Goal: Transaction & Acquisition: Purchase product/service

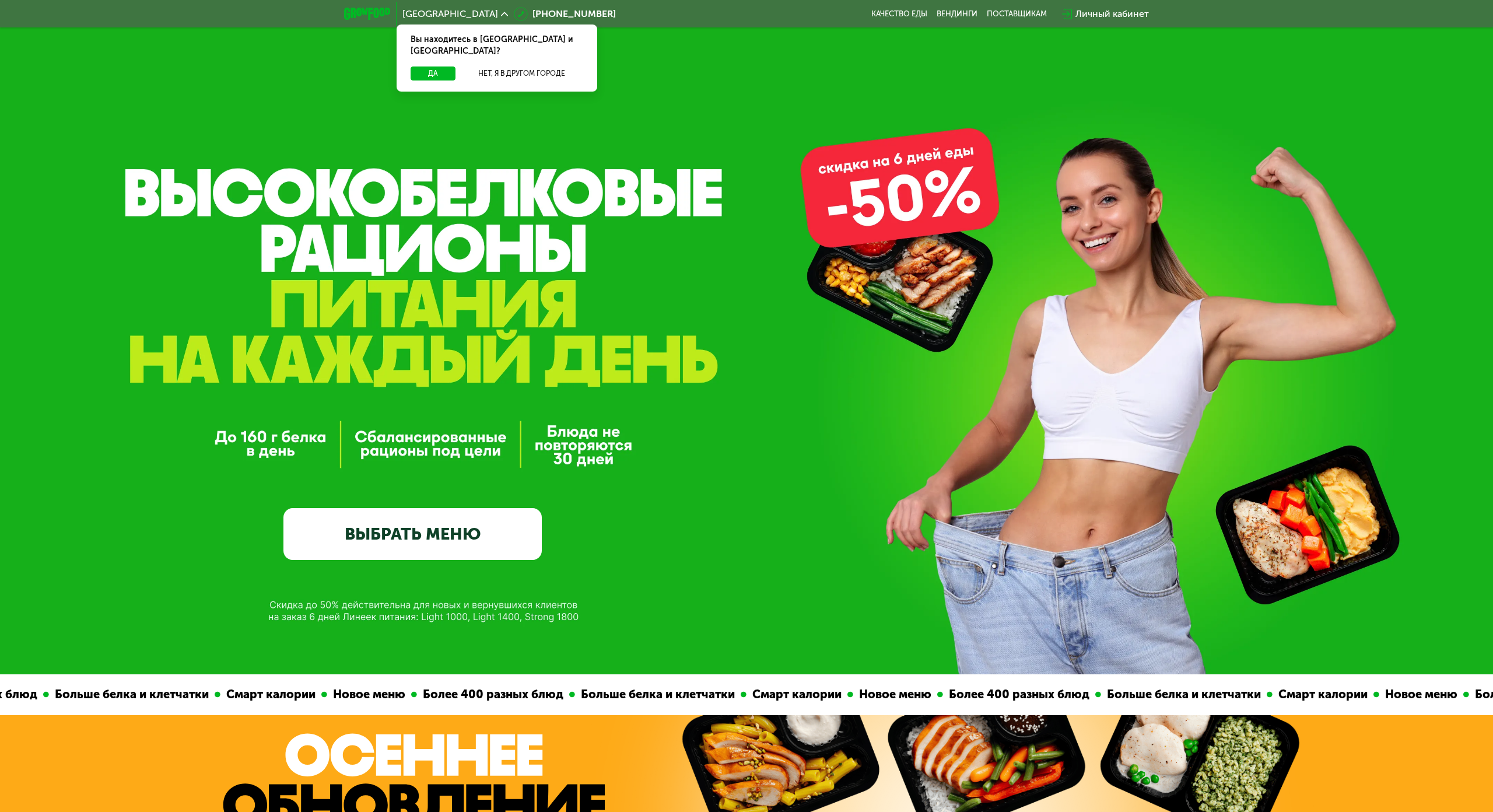
click at [507, 513] on link "ВЫБРАТЬ МЕНЮ" at bounding box center [413, 534] width 258 height 52
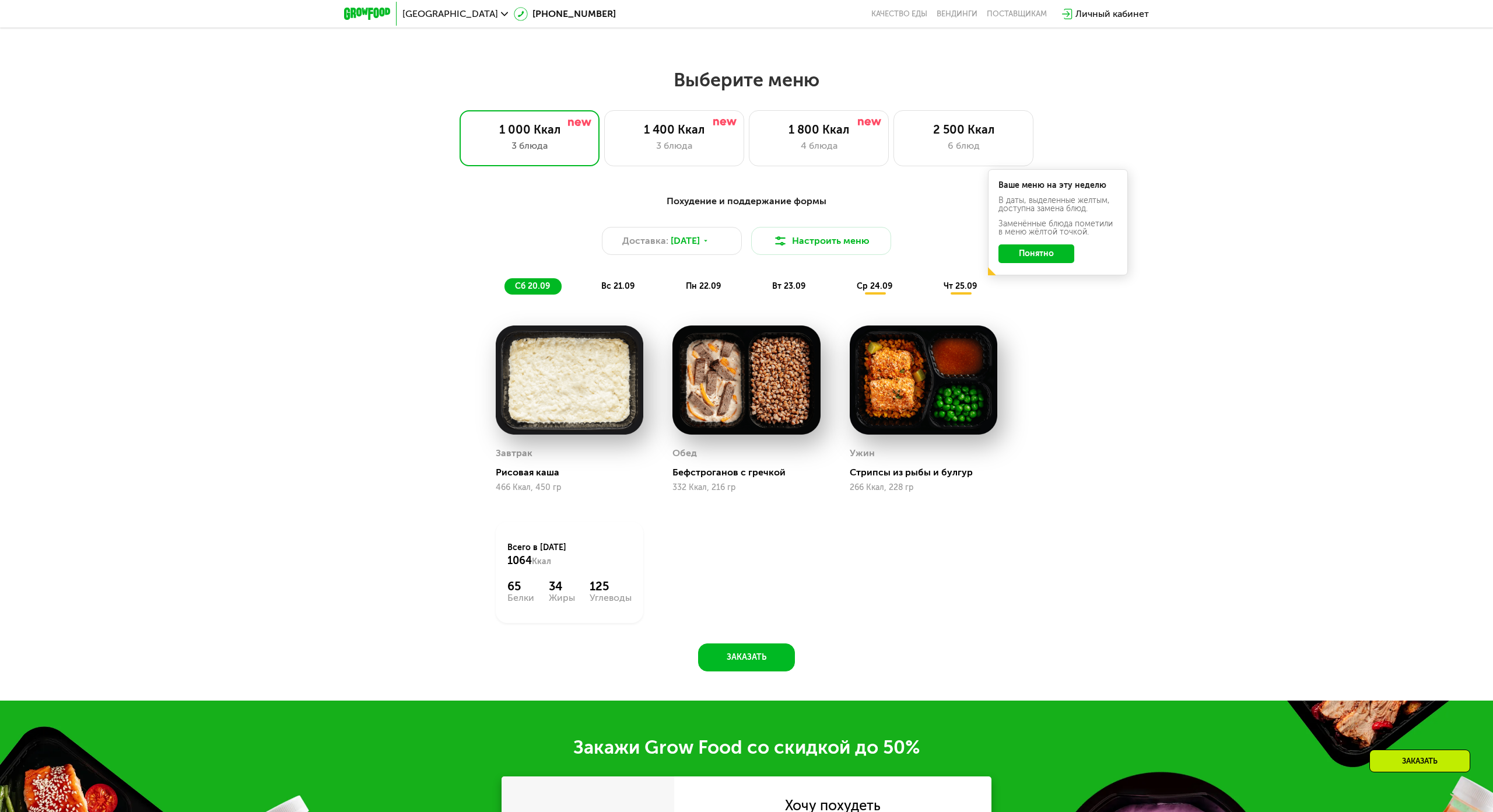
scroll to position [1272, 0]
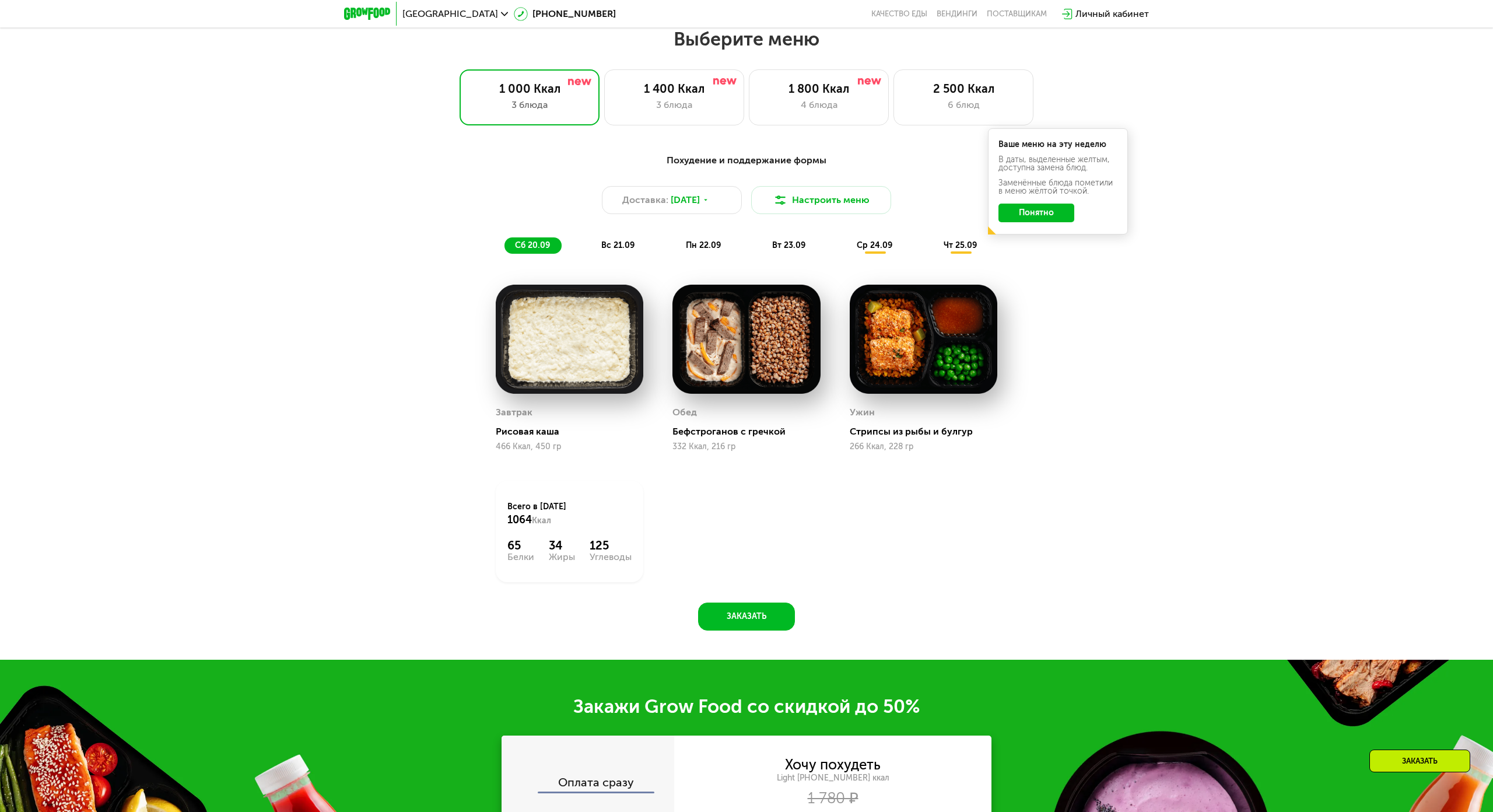
click at [1033, 217] on button "Понятно" at bounding box center [1037, 213] width 76 height 19
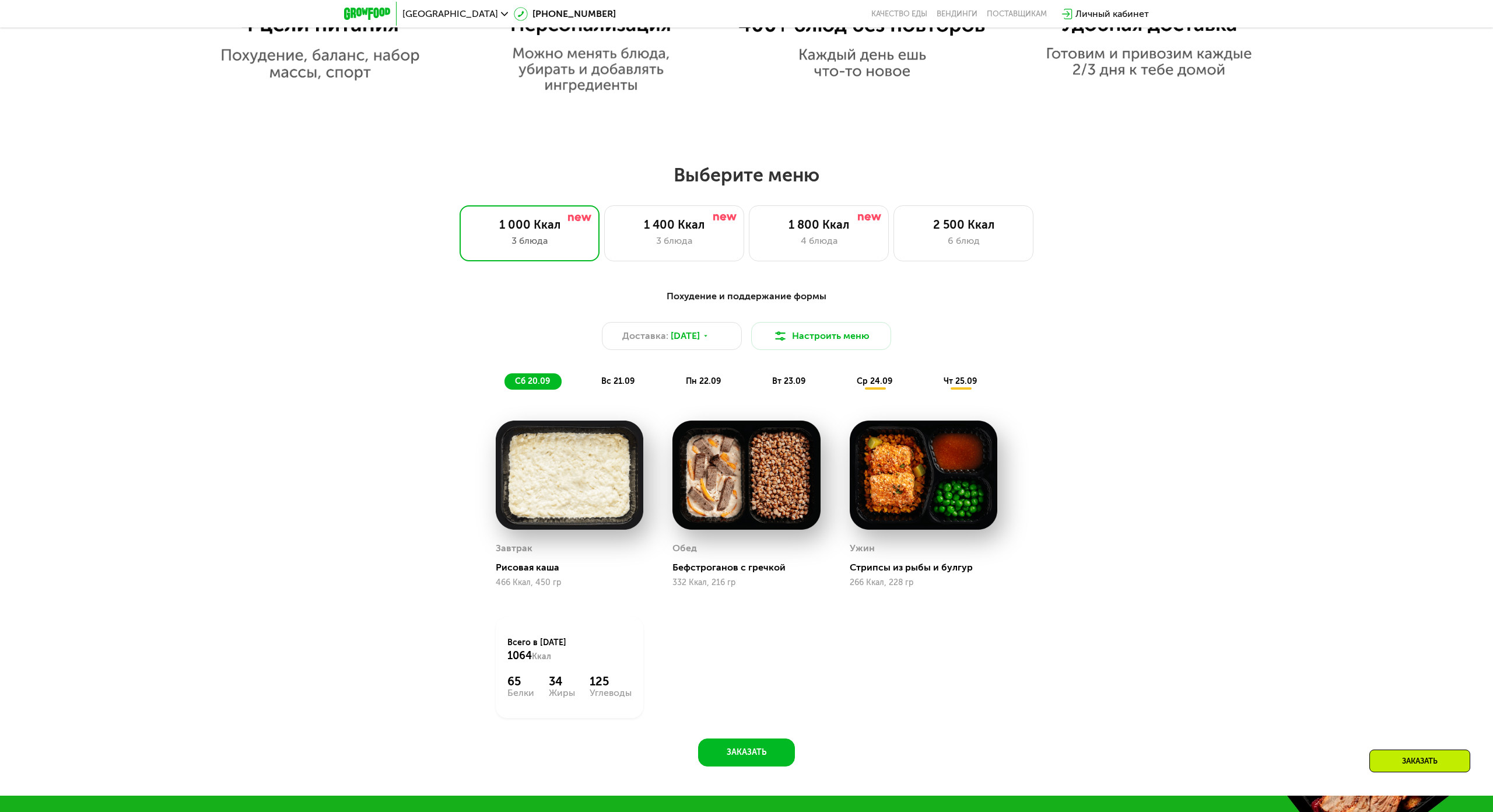
scroll to position [1040, 0]
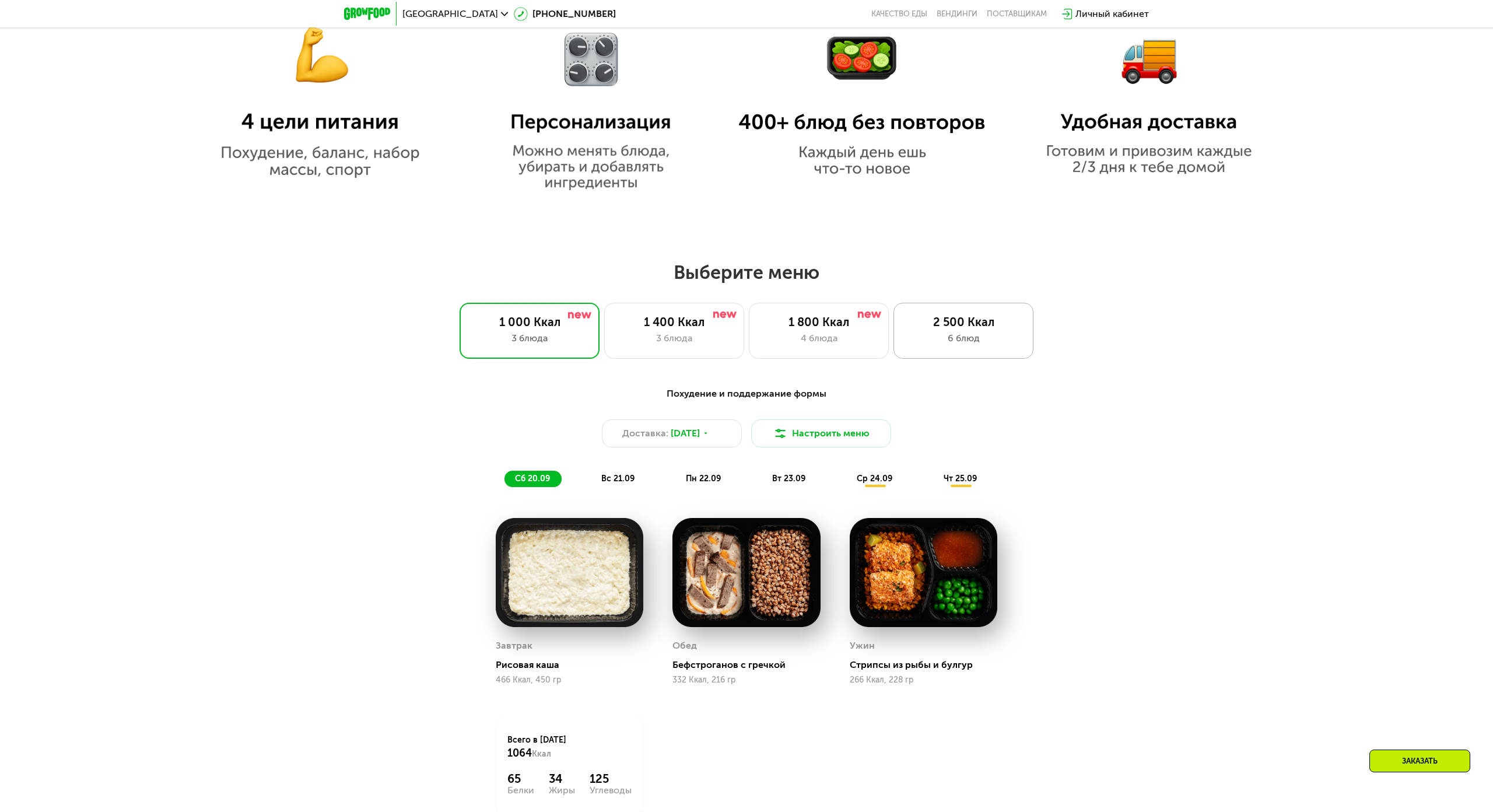
click at [933, 347] on div "2 500 Ккал 6 блюд" at bounding box center [963, 331] width 140 height 56
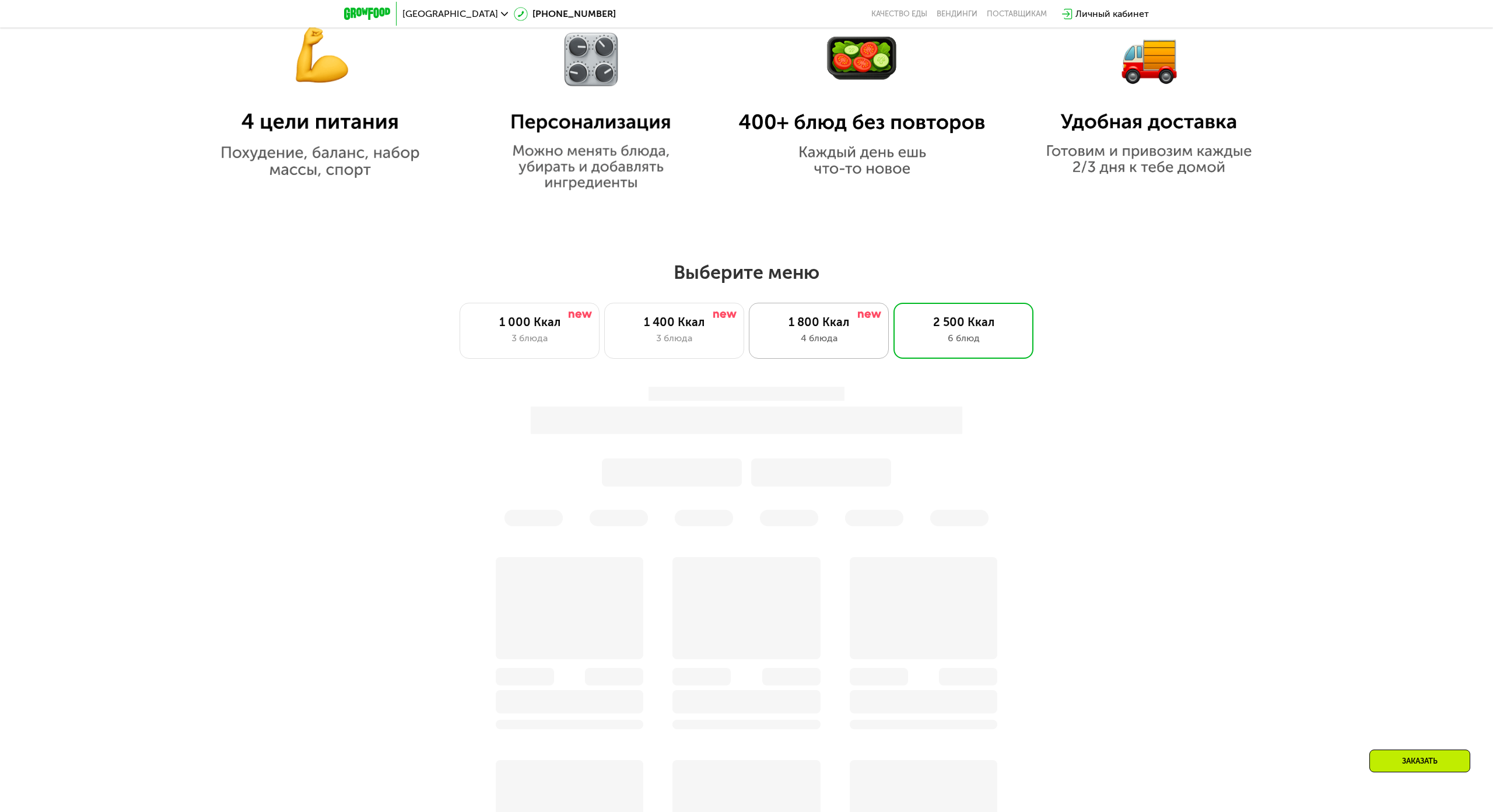
click at [850, 334] on div "4 блюда" at bounding box center [819, 338] width 115 height 14
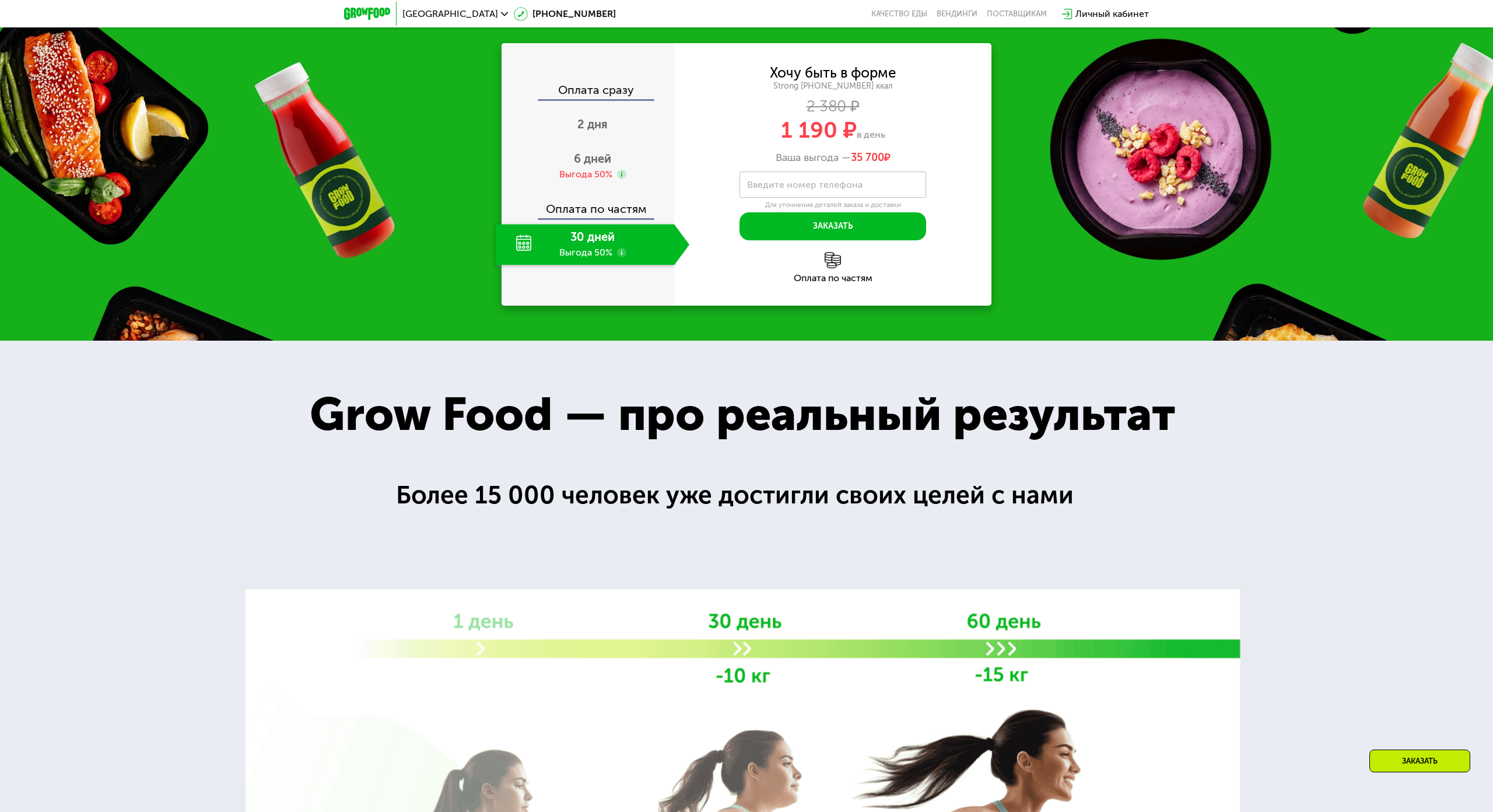
scroll to position [1856, 0]
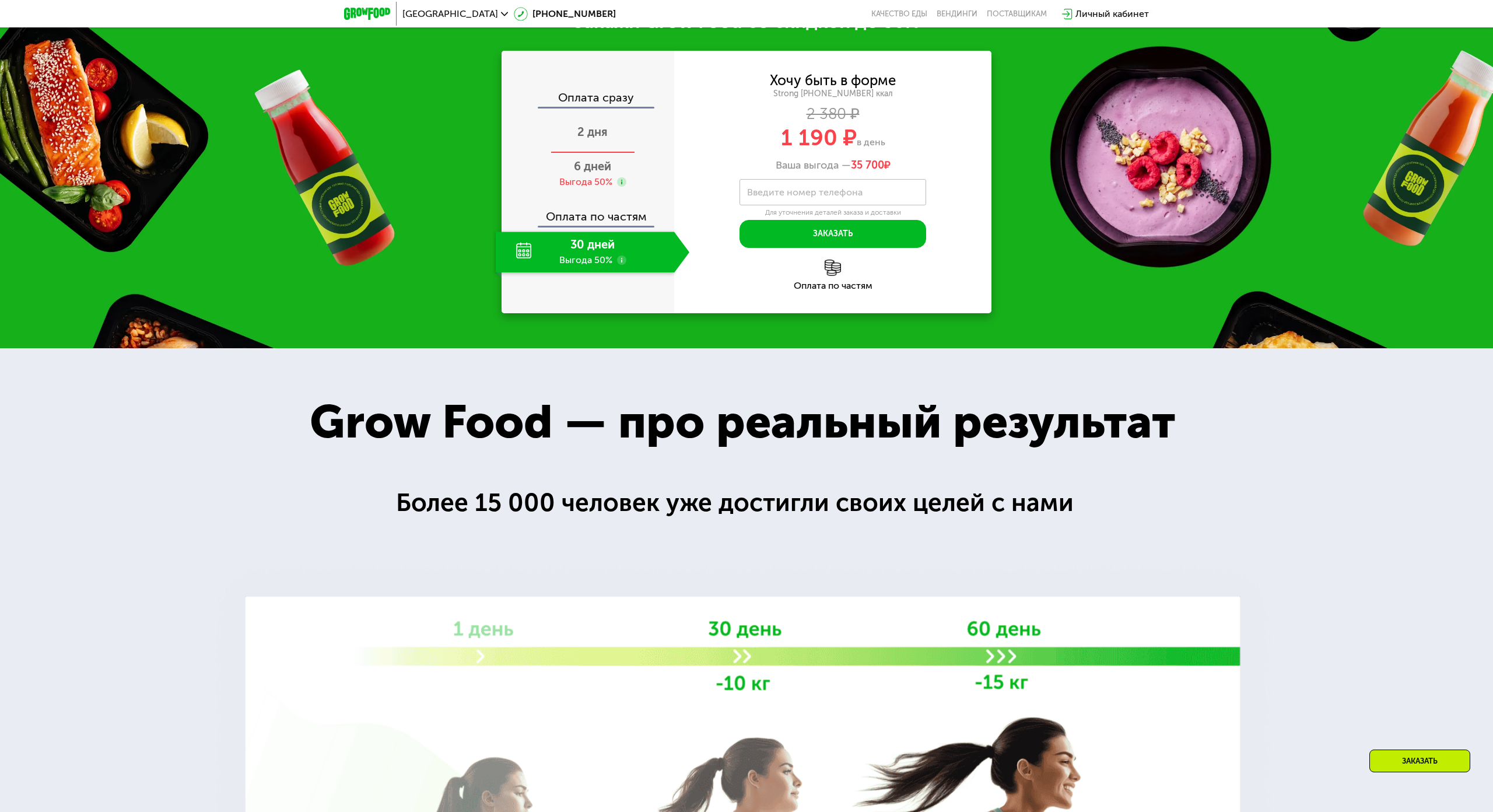
click at [579, 139] on span "2 дня" at bounding box center [592, 132] width 31 height 14
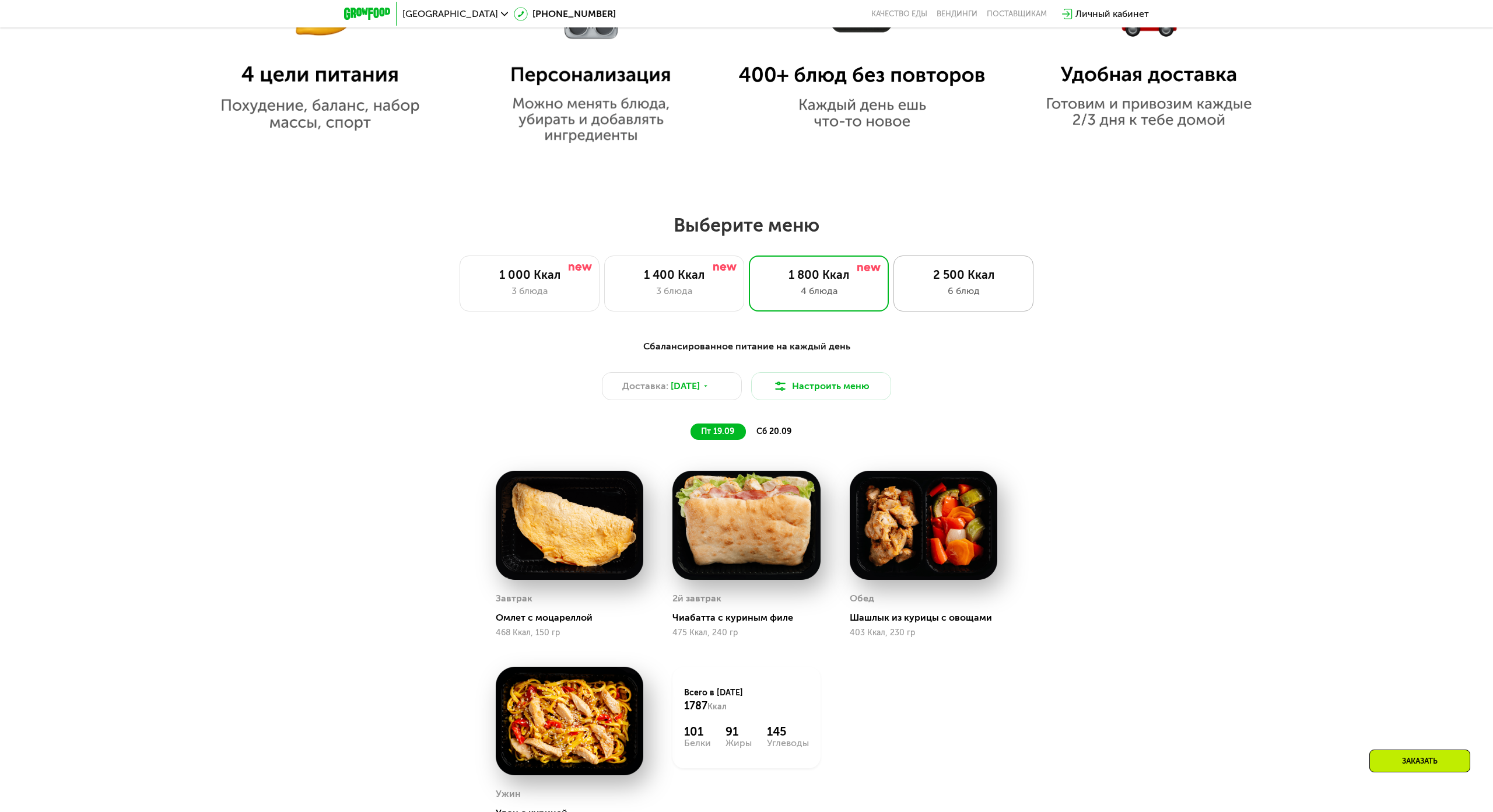
scroll to position [1045, 0]
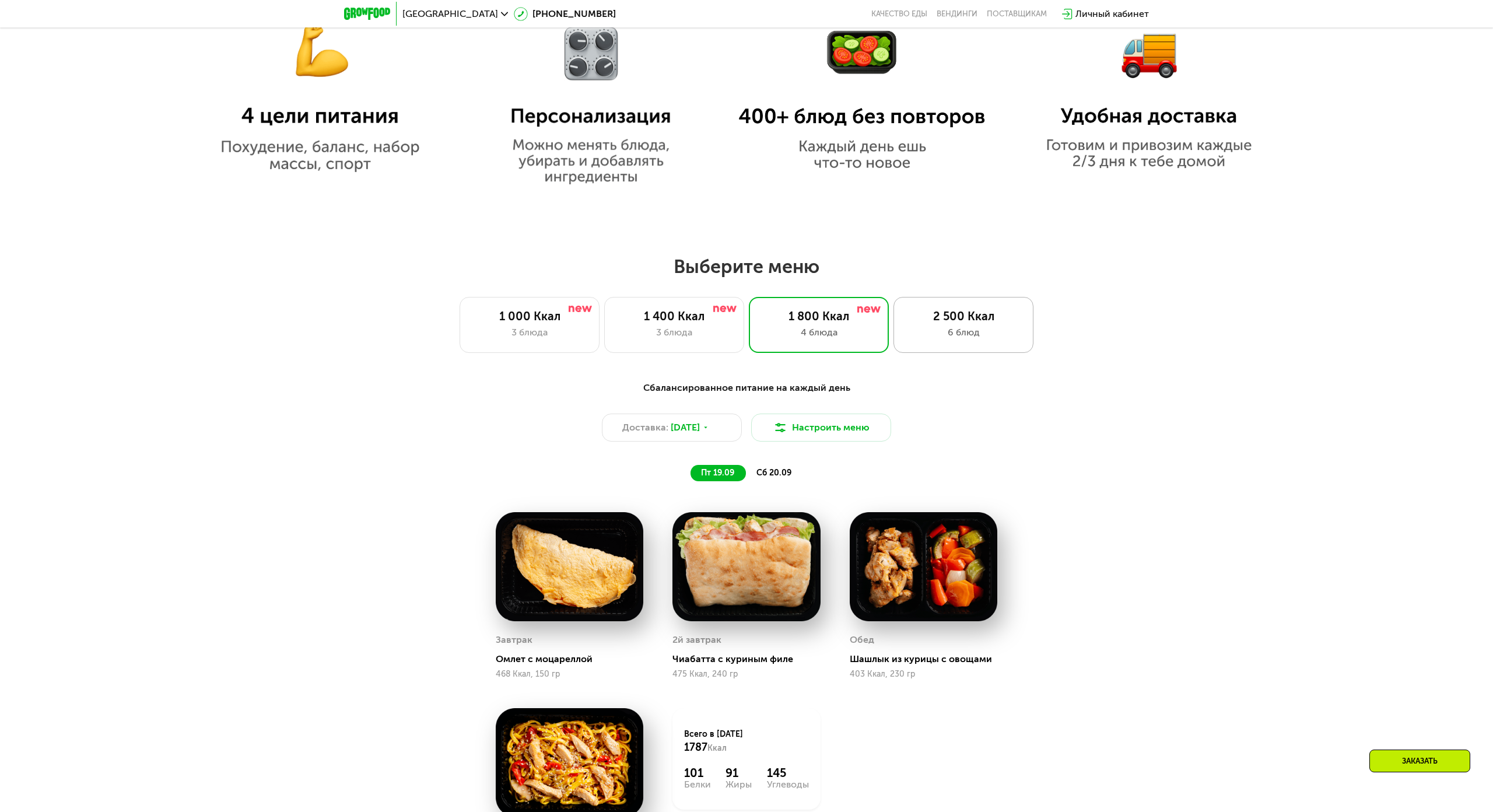
click at [979, 324] on div "2 500 Ккал 6 блюд" at bounding box center [963, 325] width 140 height 56
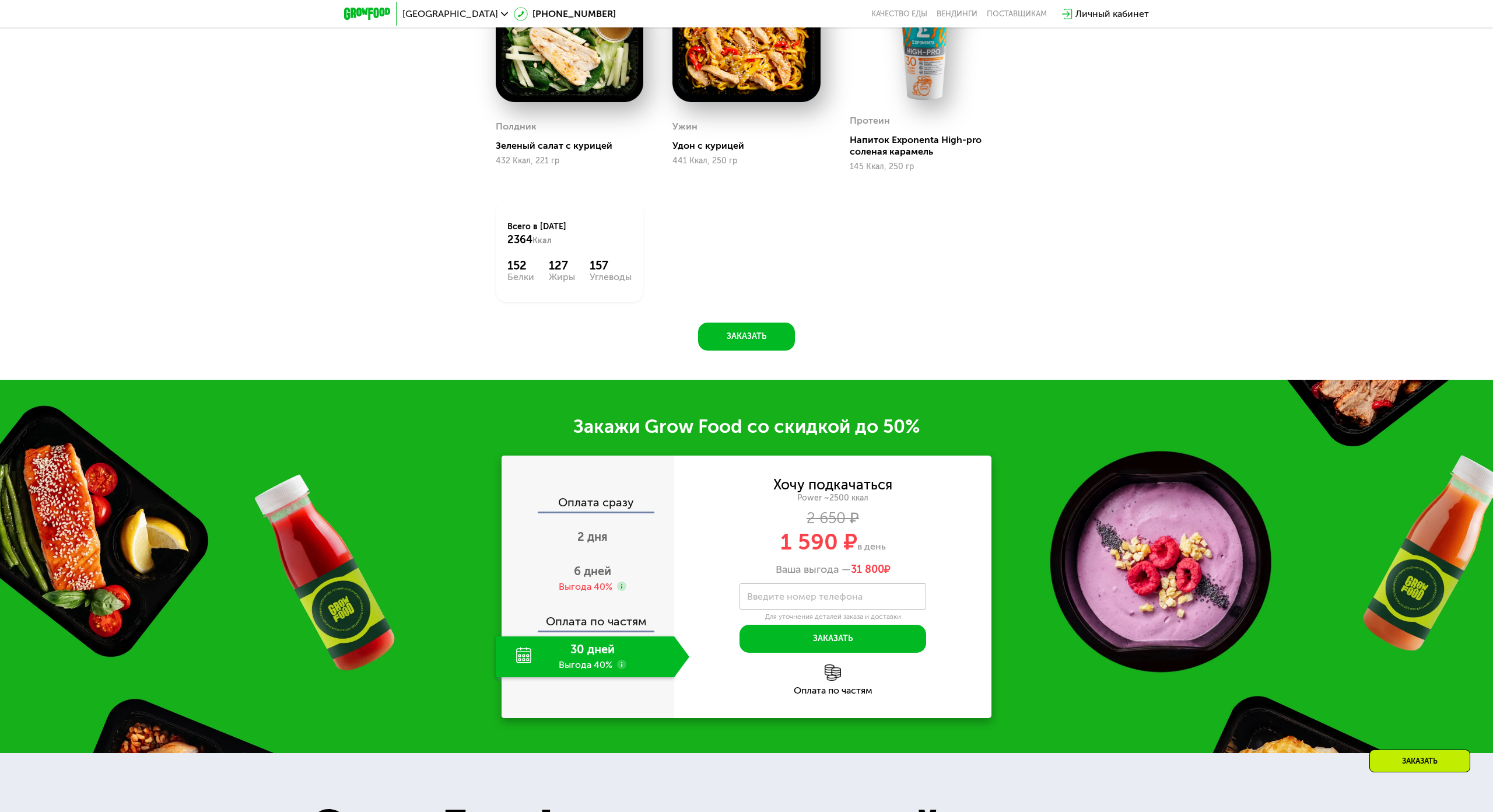
scroll to position [1920, 0]
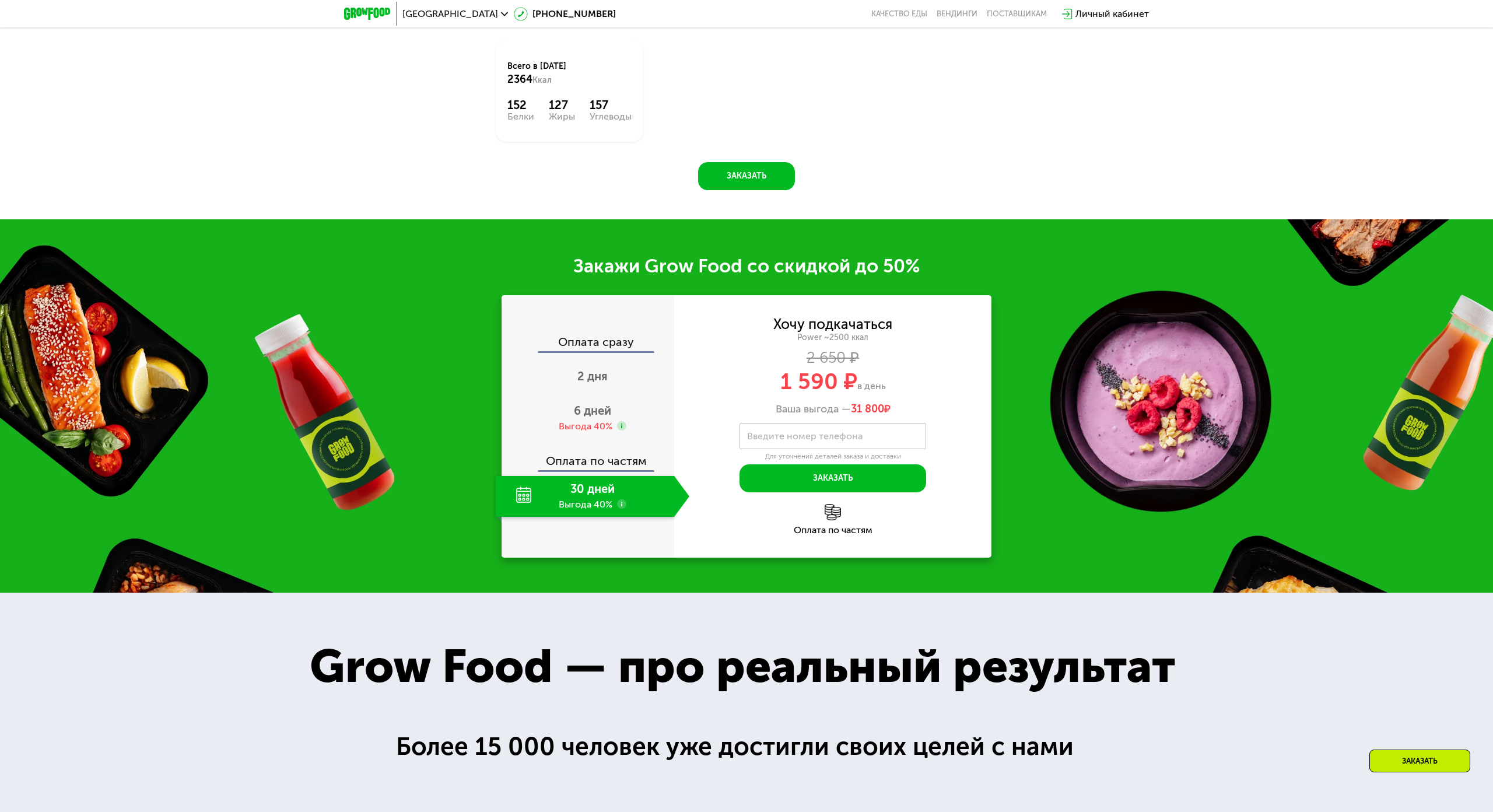
click at [610, 341] on div "Оплата сразу" at bounding box center [588, 343] width 172 height 15
click at [598, 377] on span "2 дня" at bounding box center [592, 376] width 31 height 14
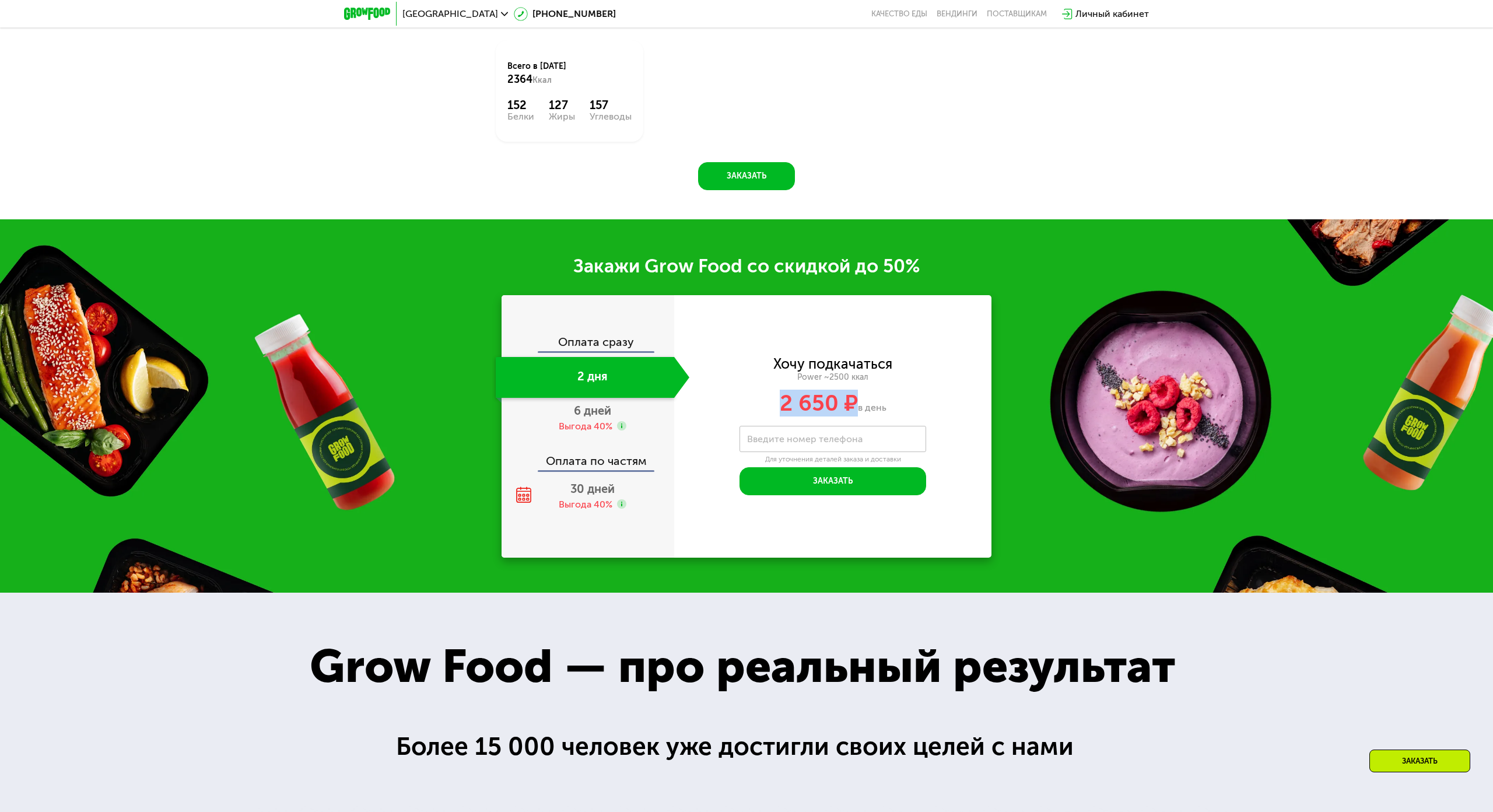
drag, startPoint x: 850, startPoint y: 407, endPoint x: 771, endPoint y: 403, distance: 79.1
click at [771, 403] on div "2 650 ₽ в день" at bounding box center [832, 403] width 317 height 22
click at [608, 489] on span "30 дней" at bounding box center [592, 489] width 45 height 14
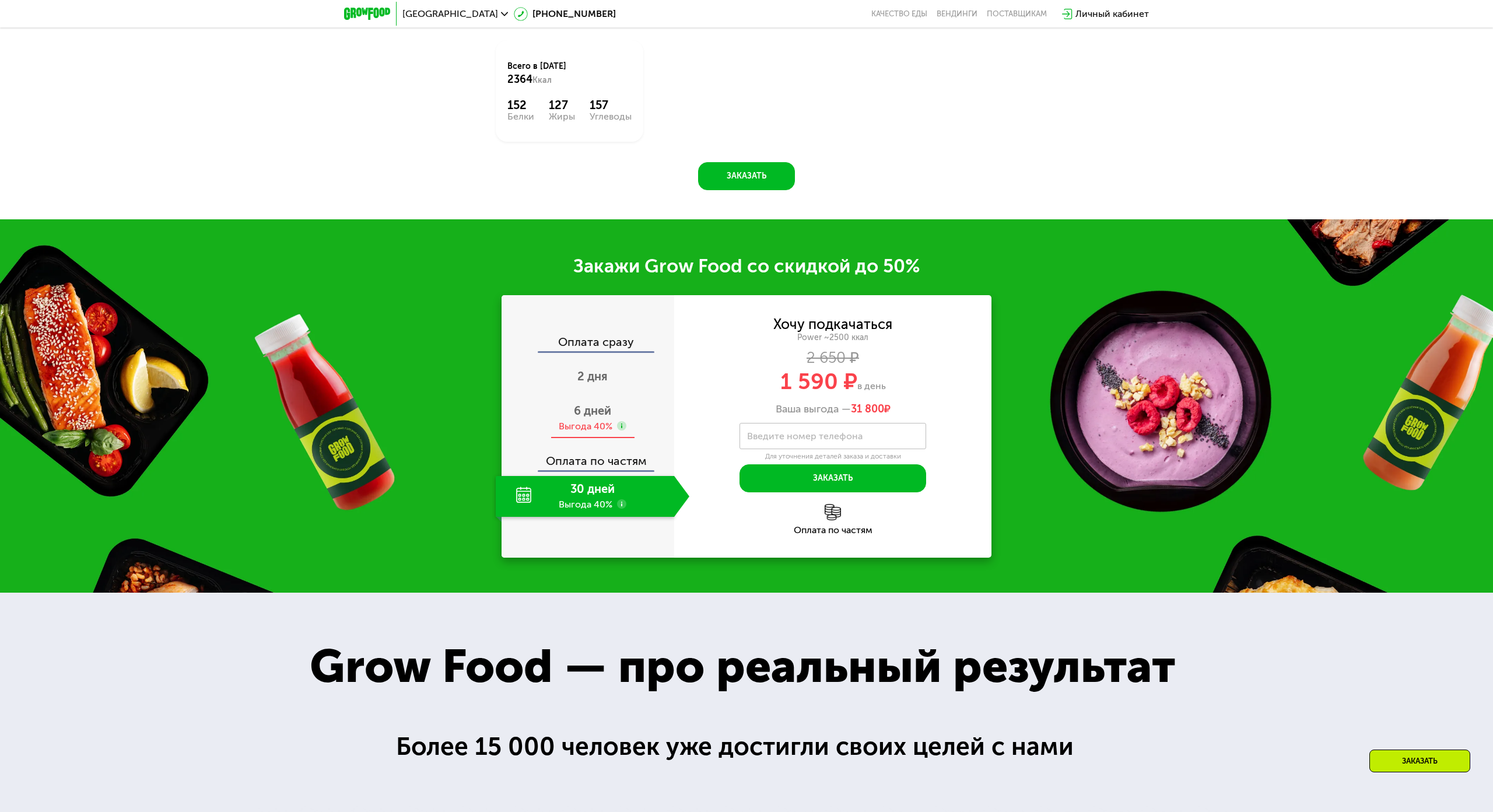
click at [592, 401] on div "6 дней Выгода 40%" at bounding box center [592, 417] width 194 height 41
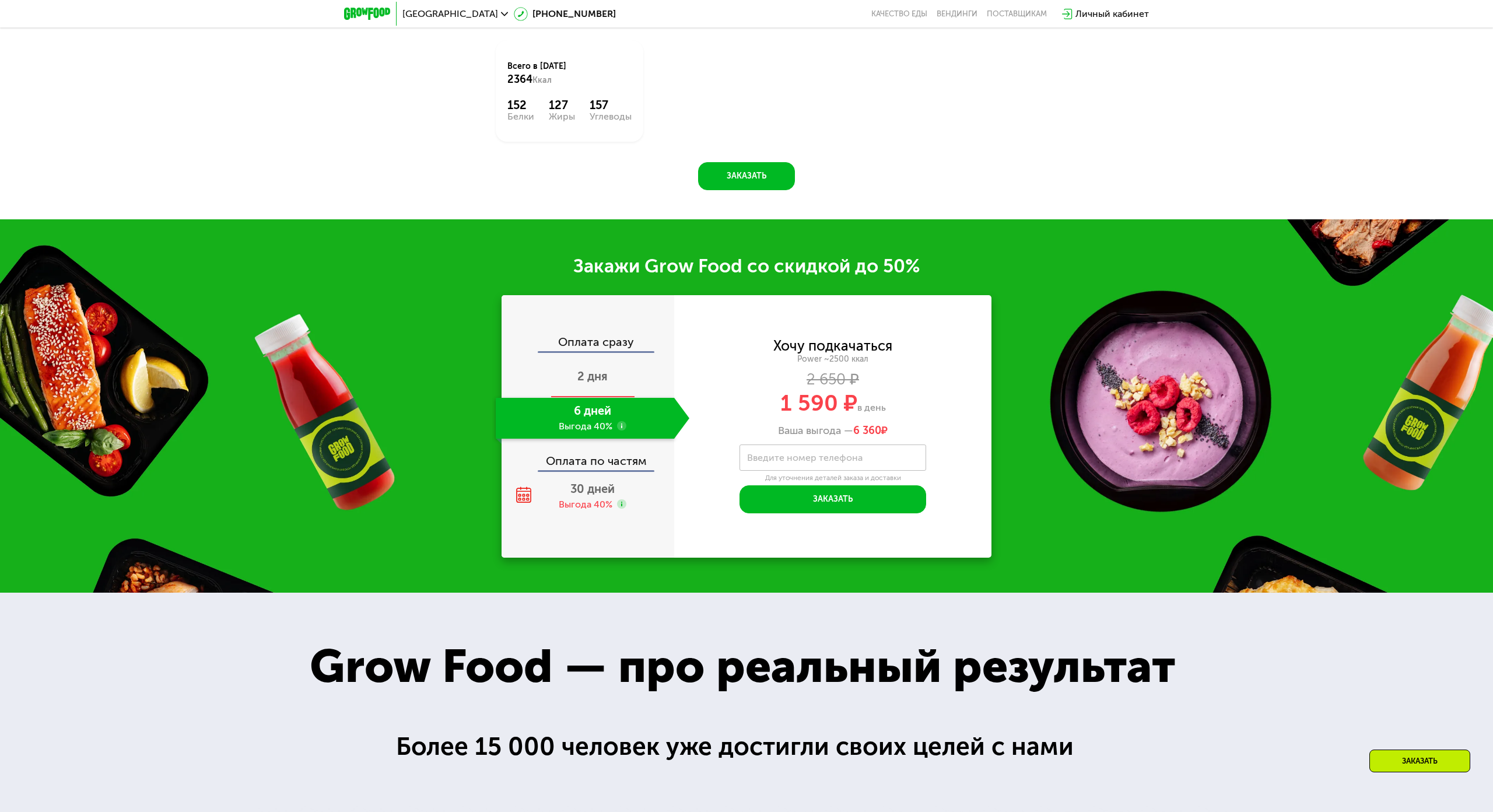
click at [590, 383] on div "2 дня" at bounding box center [592, 377] width 194 height 41
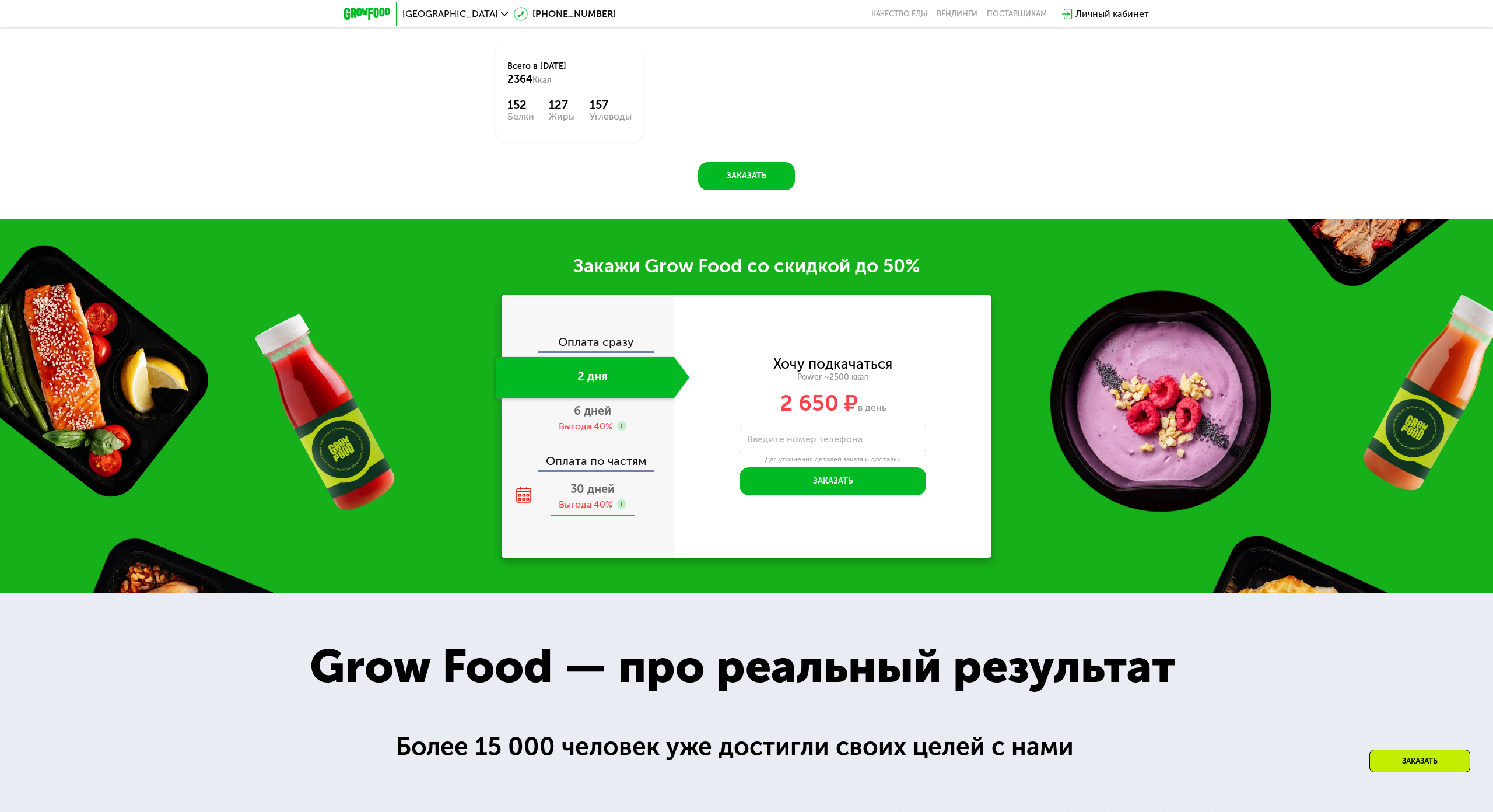
click at [590, 490] on span "30 дней" at bounding box center [592, 489] width 45 height 14
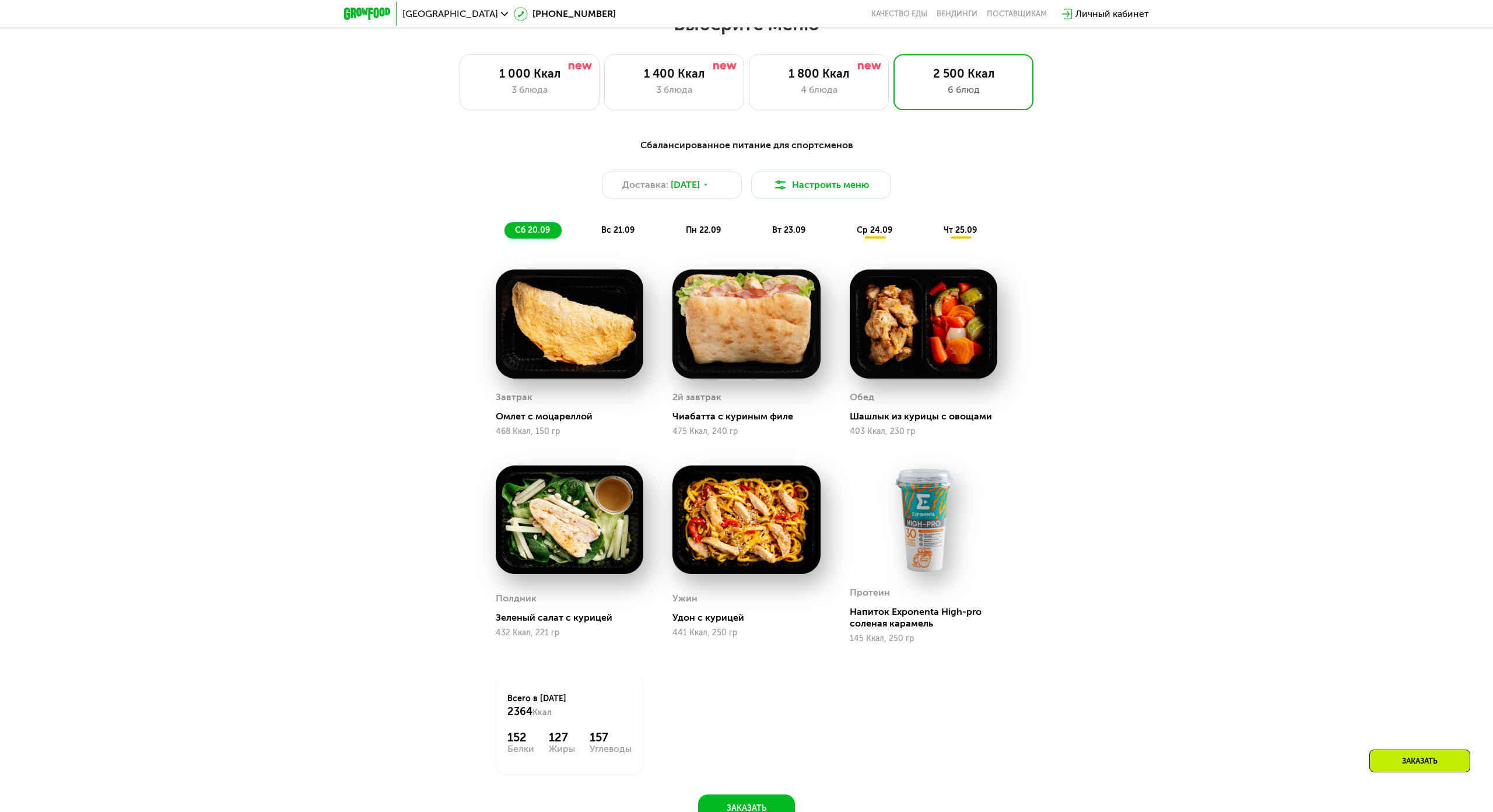
scroll to position [1278, 0]
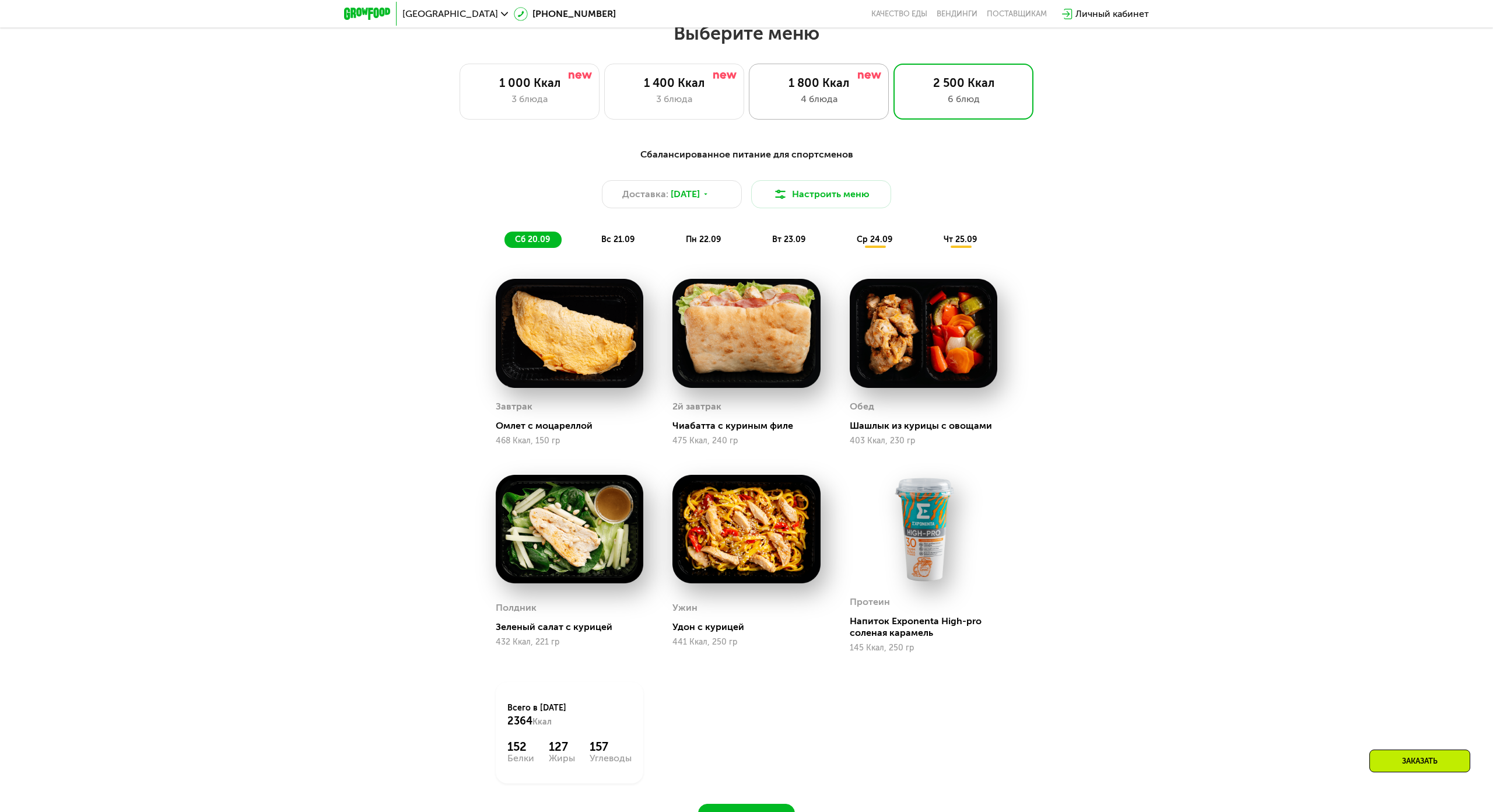
click at [777, 77] on div "1 800 Ккал" at bounding box center [819, 82] width 115 height 14
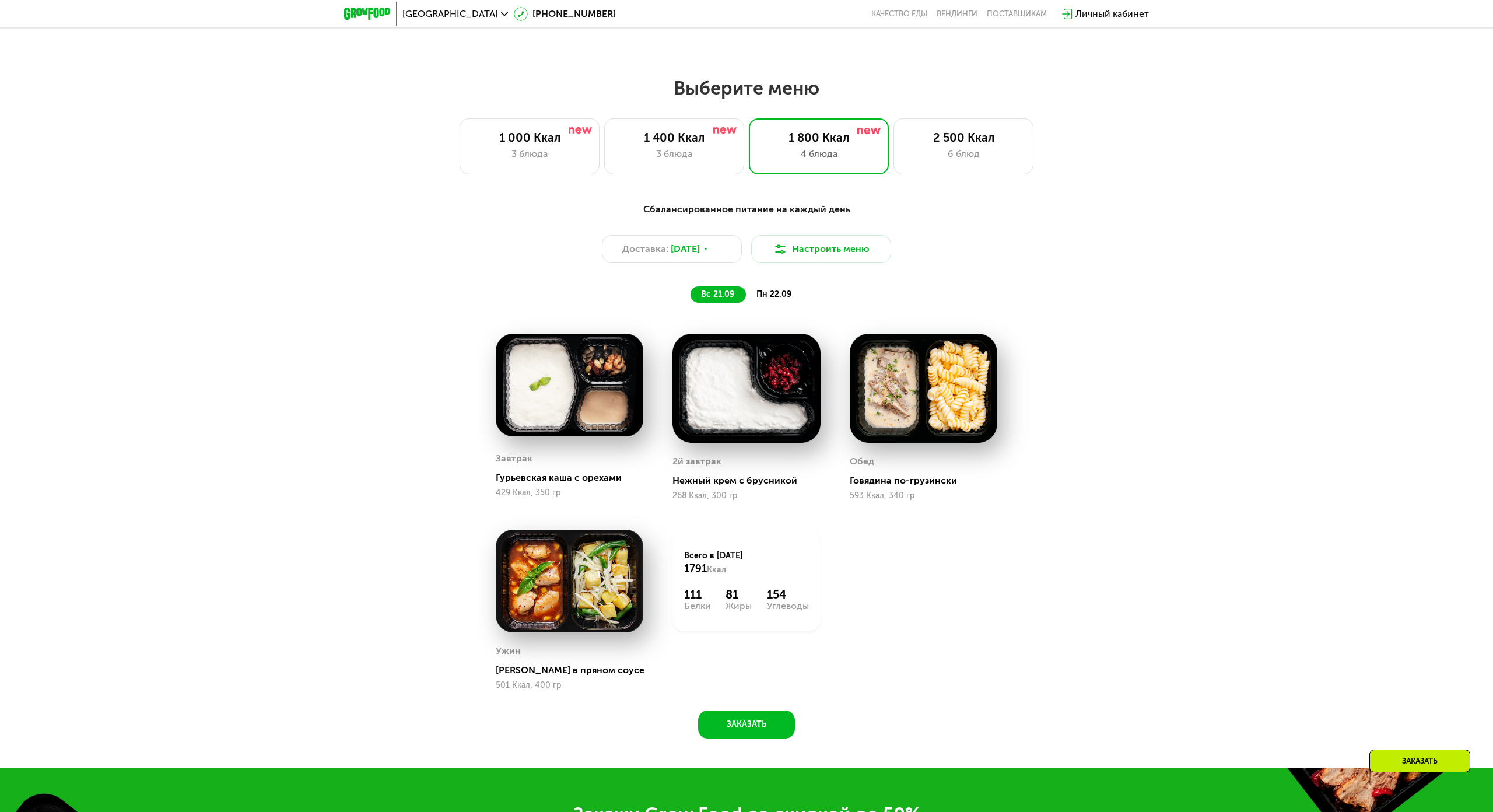
scroll to position [1219, 0]
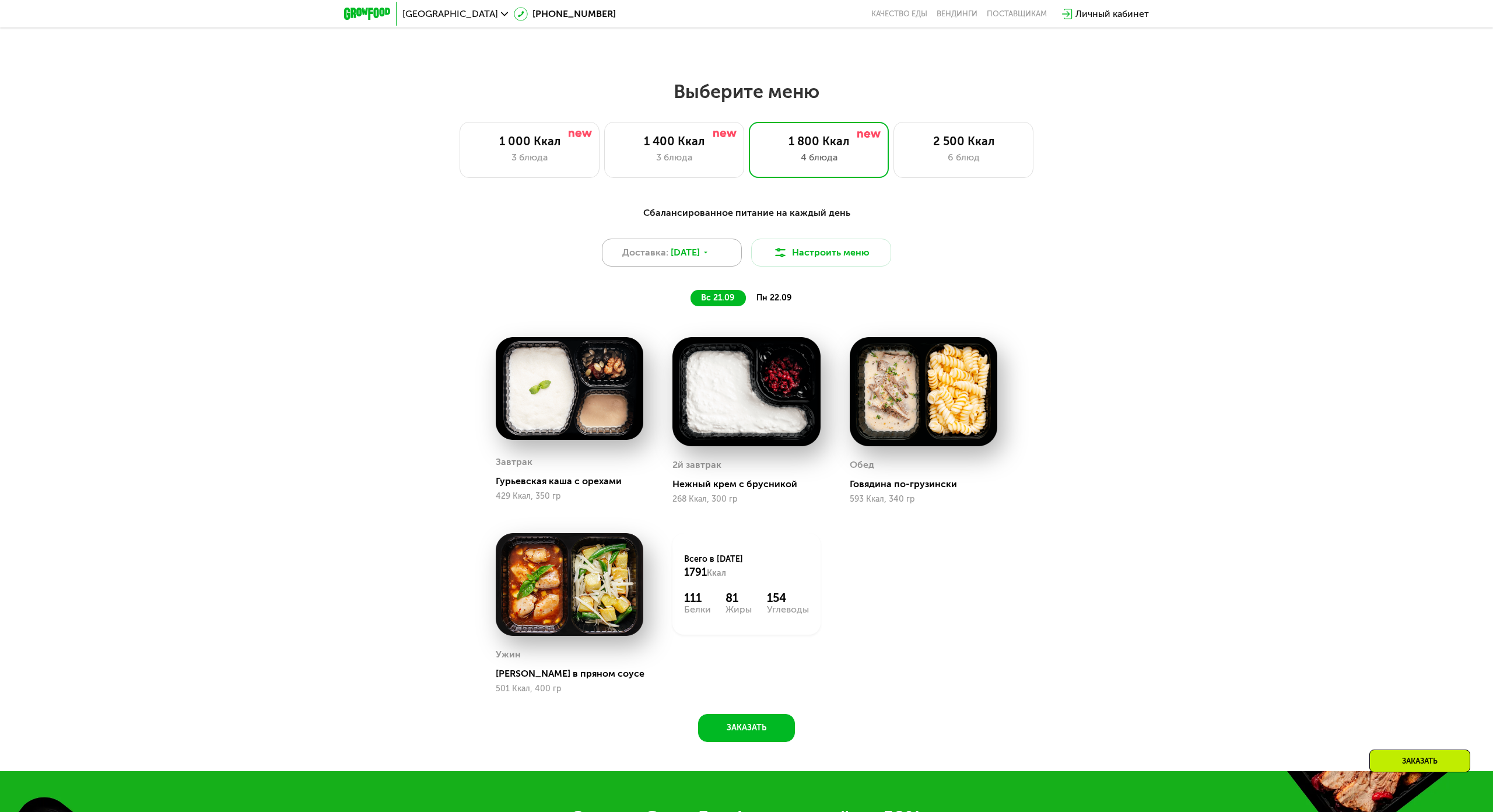
click at [709, 252] on icon at bounding box center [705, 252] width 7 height 7
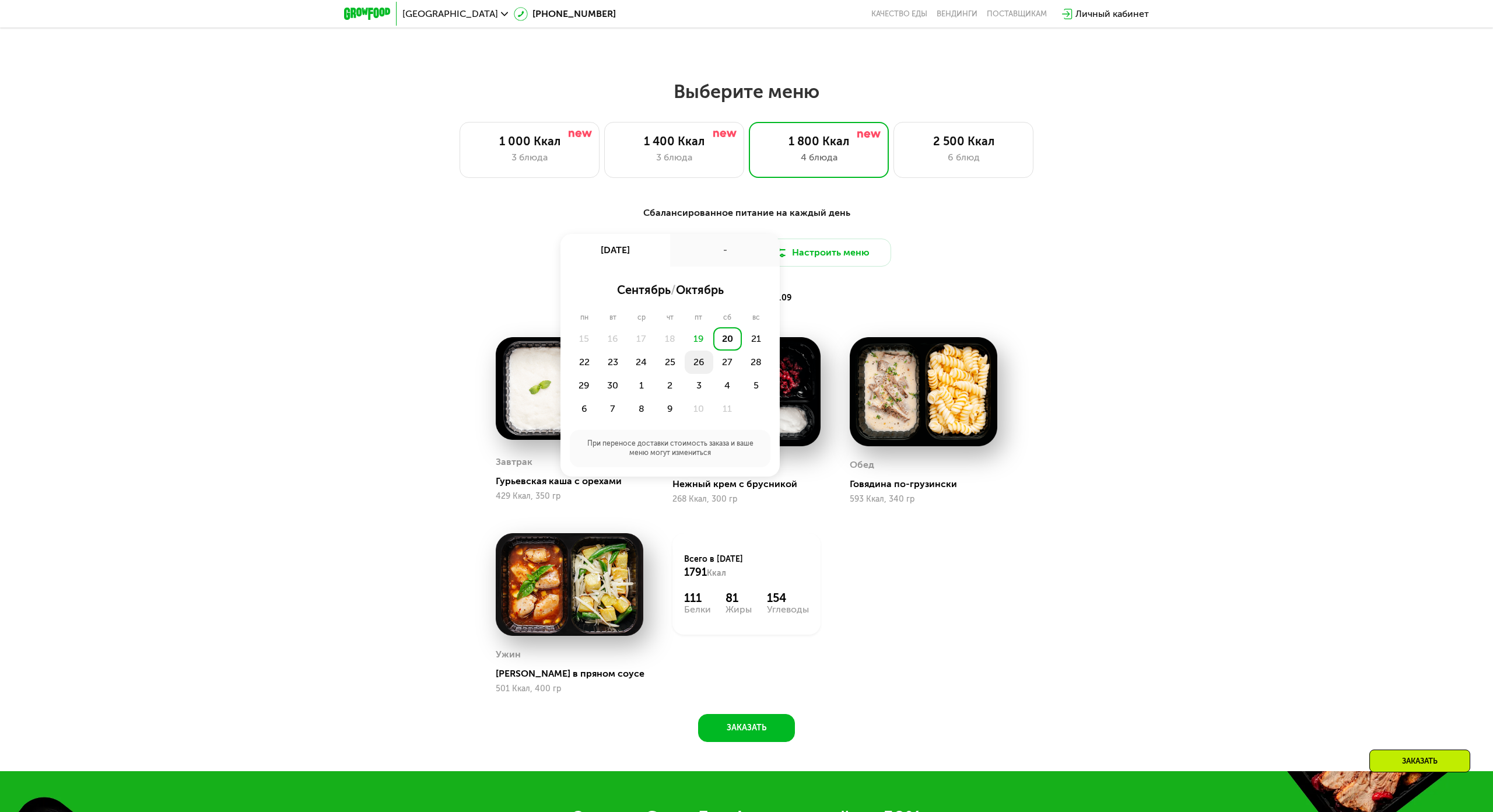
click at [708, 366] on div "26" at bounding box center [699, 362] width 29 height 23
click at [704, 366] on div "18:00-23:00 18:00-20:00 19:00-21:00 20:00-22:00 21:00-23:00 22:00-23:59" at bounding box center [670, 369] width 191 height 112
click at [698, 445] on button "Сохранить" at bounding box center [670, 445] width 191 height 23
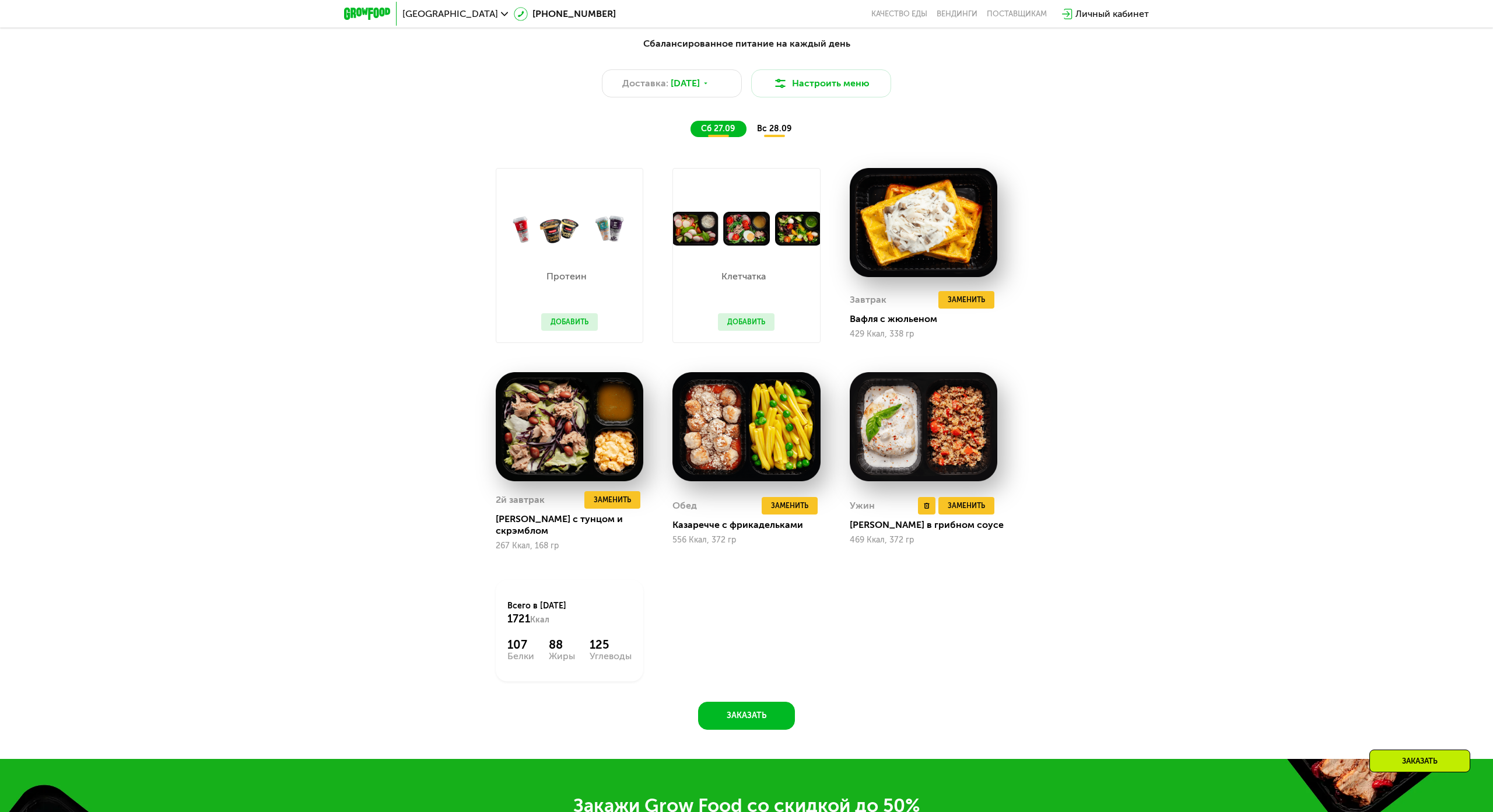
scroll to position [1395, 0]
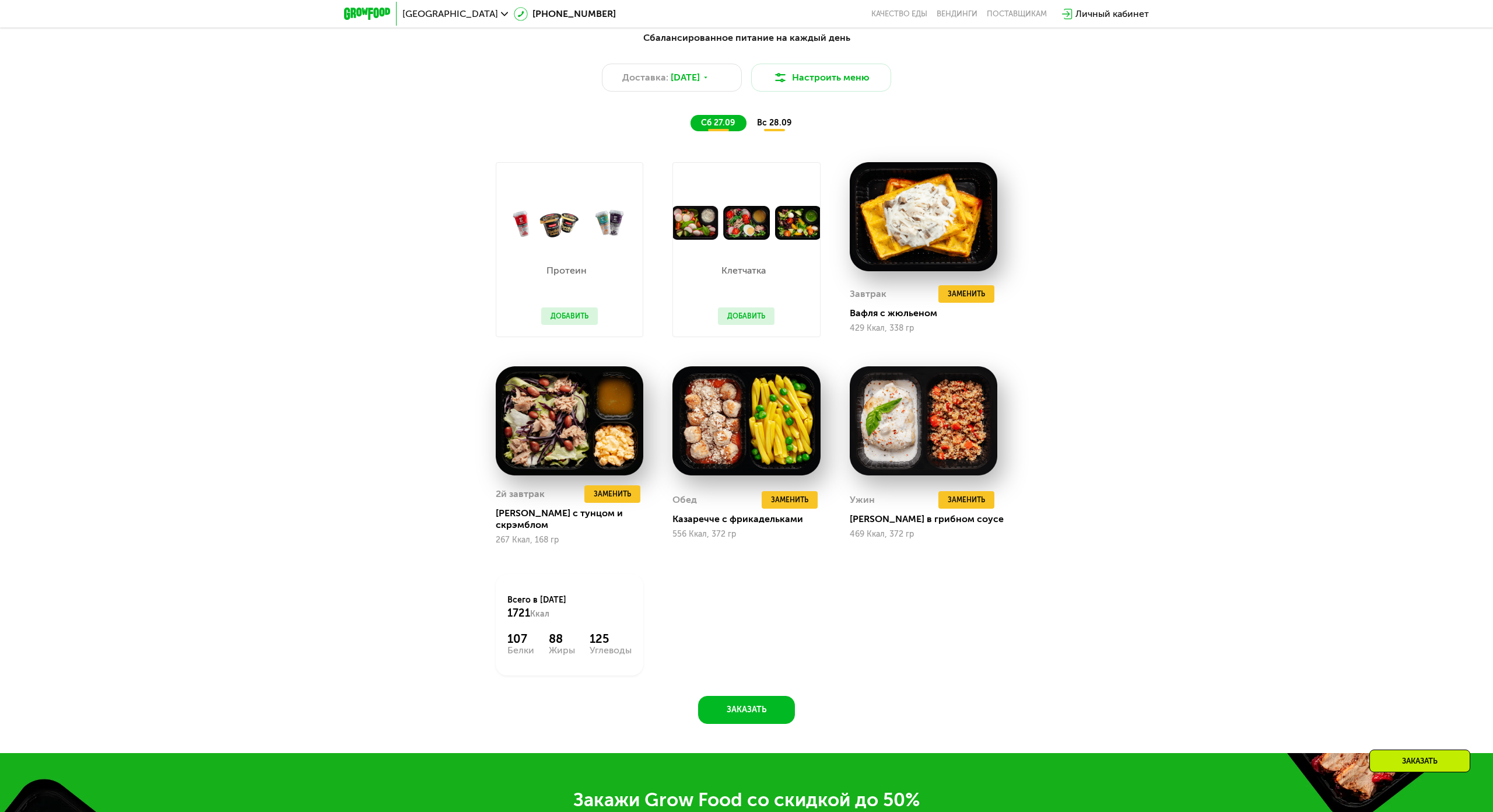
click at [756, 311] on button "Добавить" at bounding box center [746, 316] width 57 height 18
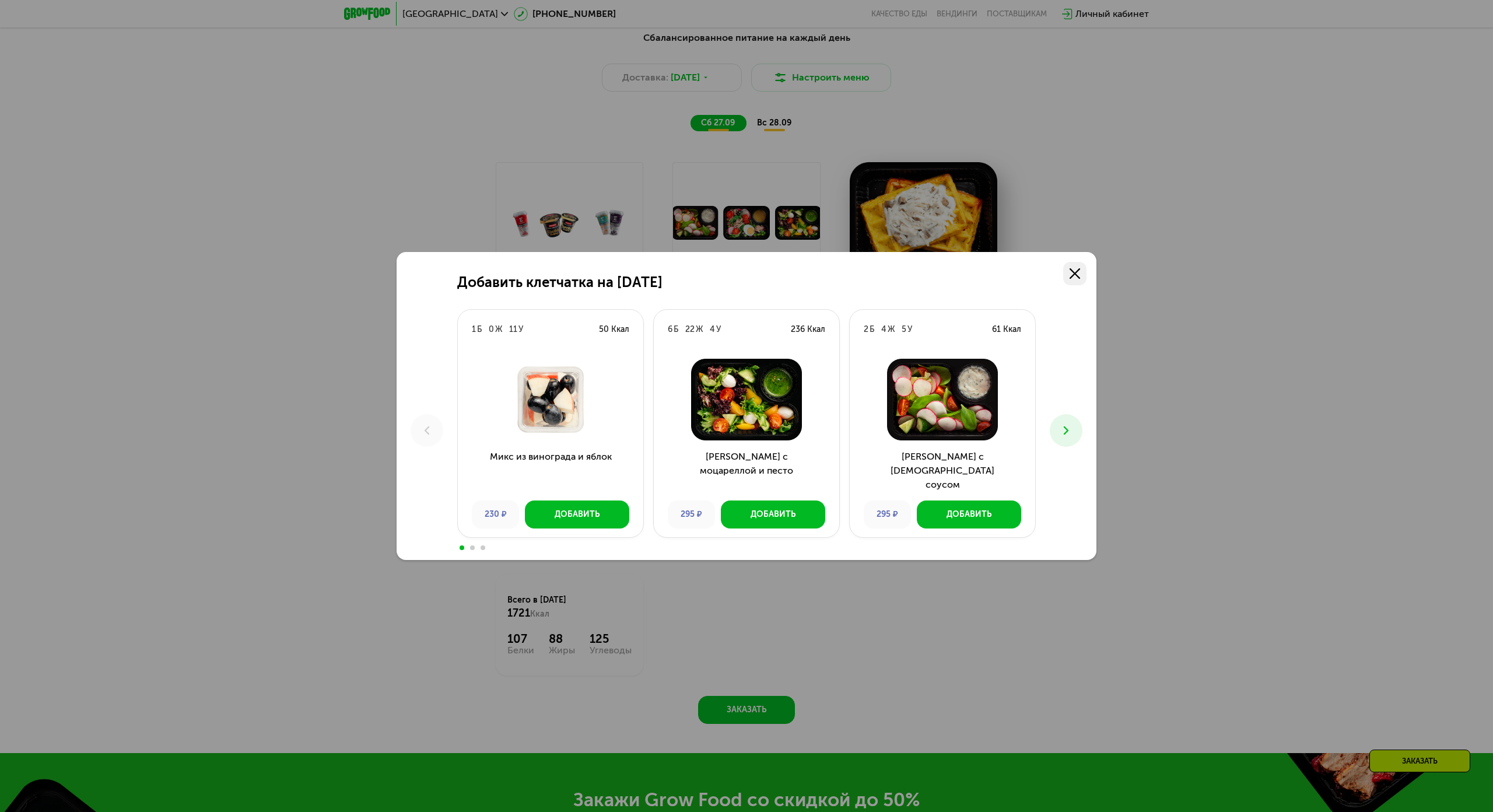
drag, startPoint x: 1090, startPoint y: 241, endPoint x: 1080, endPoint y: 244, distance: 10.4
click at [1088, 251] on div "Добавить клетчатка на [DATE] 1 Б 0 Ж 11 У 50 Ккал Микс из винограда и яблок 230…" at bounding box center [746, 406] width 700 height 308
click at [1071, 268] on icon at bounding box center [1075, 273] width 11 height 11
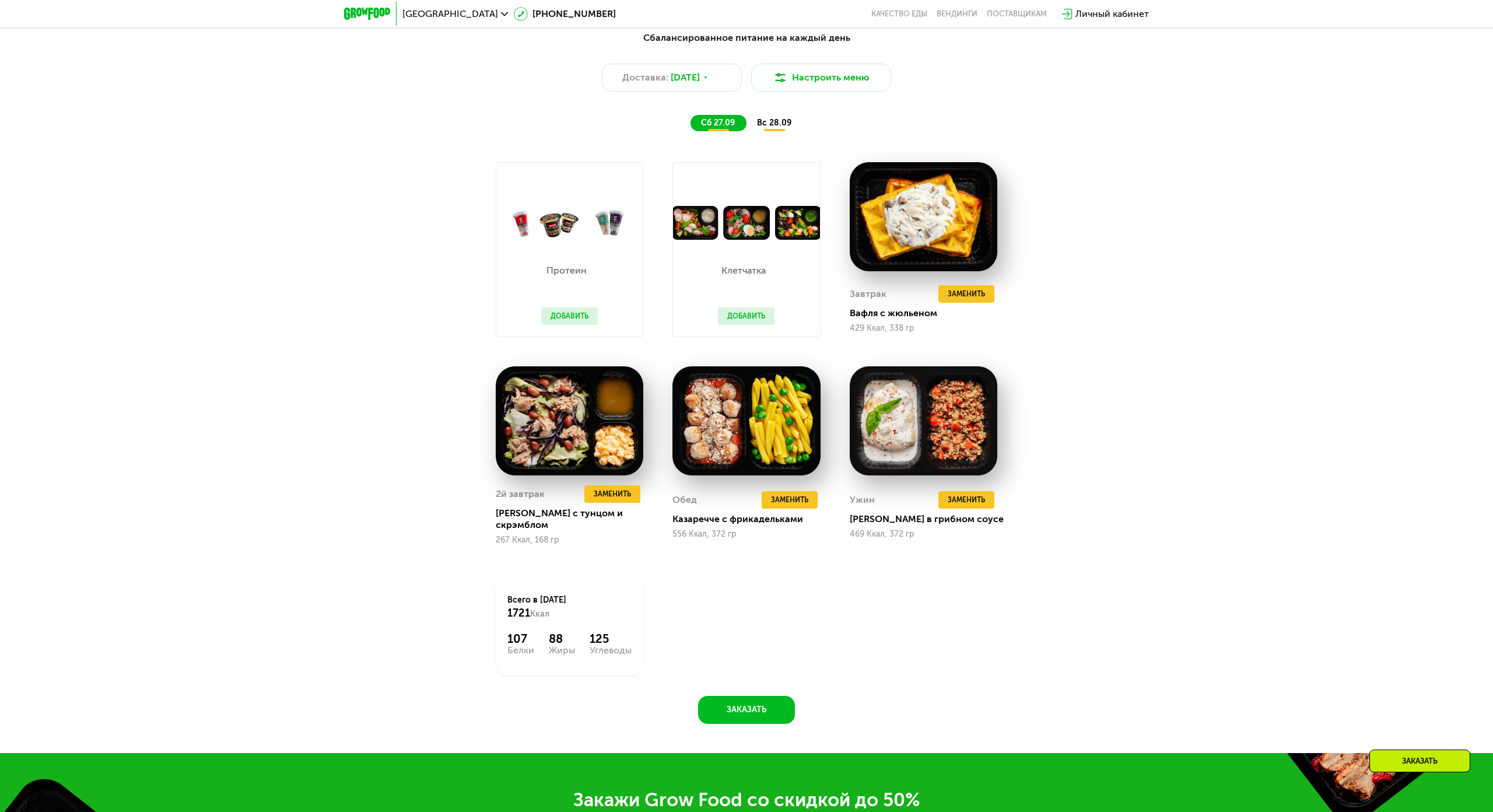
click at [574, 305] on div "Протеин Добавить" at bounding box center [570, 287] width 80 height 96
click at [574, 310] on button "Добавить" at bounding box center [570, 316] width 57 height 18
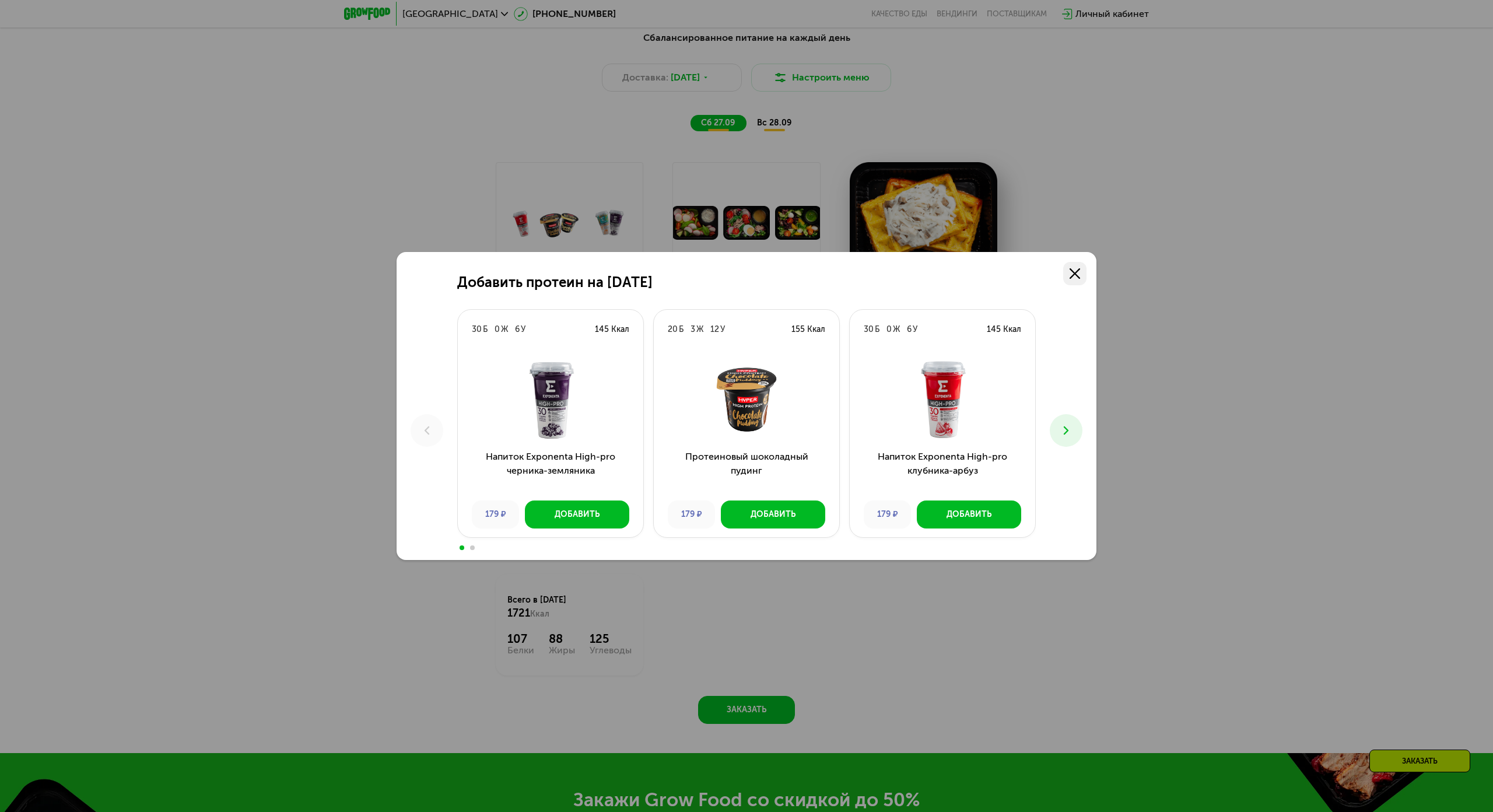
click at [1065, 261] on link at bounding box center [1075, 272] width 23 height 23
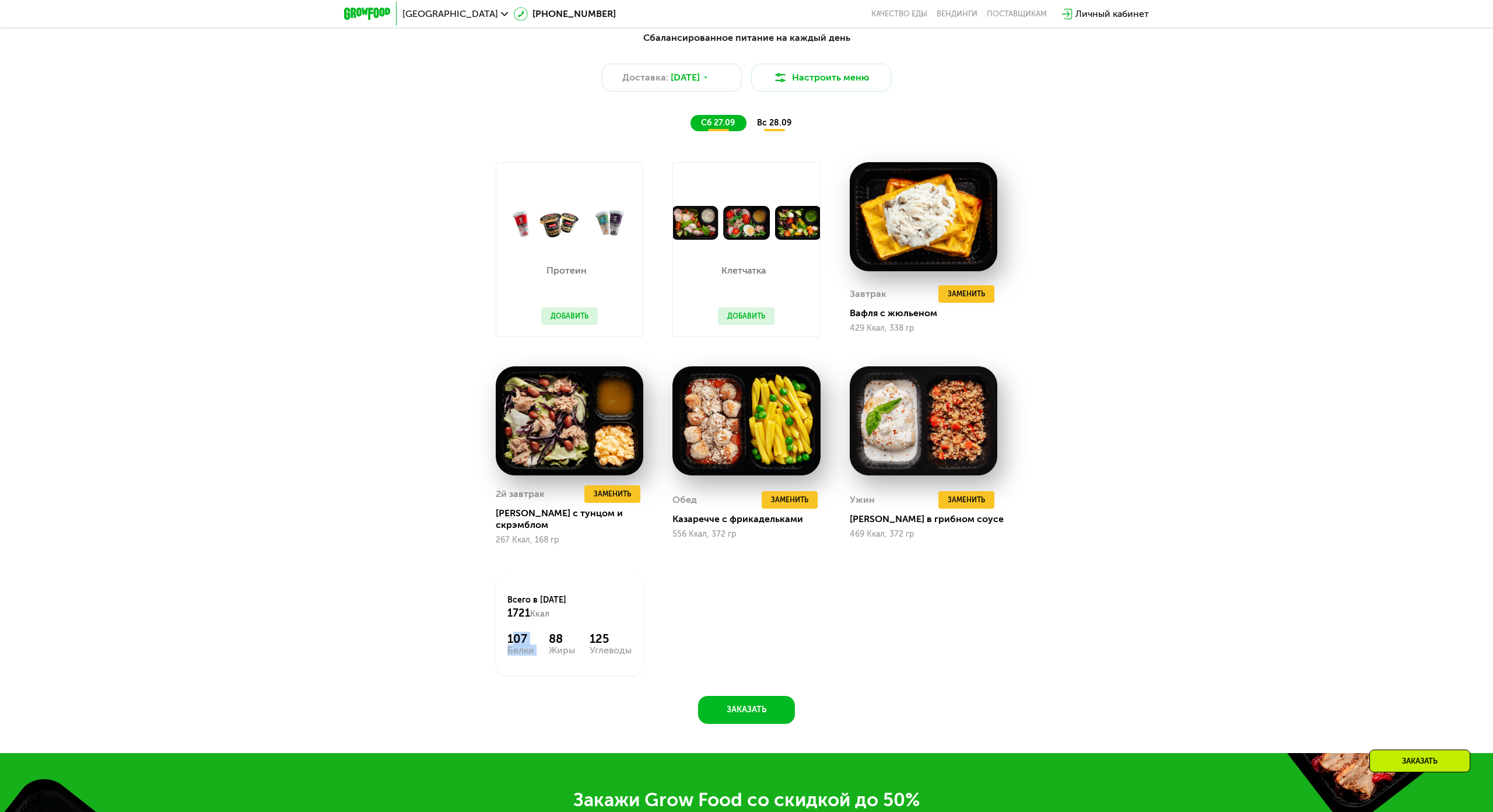
drag, startPoint x: 542, startPoint y: 632, endPoint x: 506, endPoint y: 626, distance: 36.5
click at [507, 631] on div "107 Белки 88 Жиры 125 Углеводы" at bounding box center [569, 642] width 124 height 23
click at [508, 631] on div "107" at bounding box center [520, 638] width 27 height 14
drag, startPoint x: 482, startPoint y: 607, endPoint x: 462, endPoint y: 606, distance: 20.0
click at [462, 606] on div "Сбалансированное питание на каждый день Доставка: [DATE] Настроить меню сб 27.0…" at bounding box center [746, 374] width 719 height 700
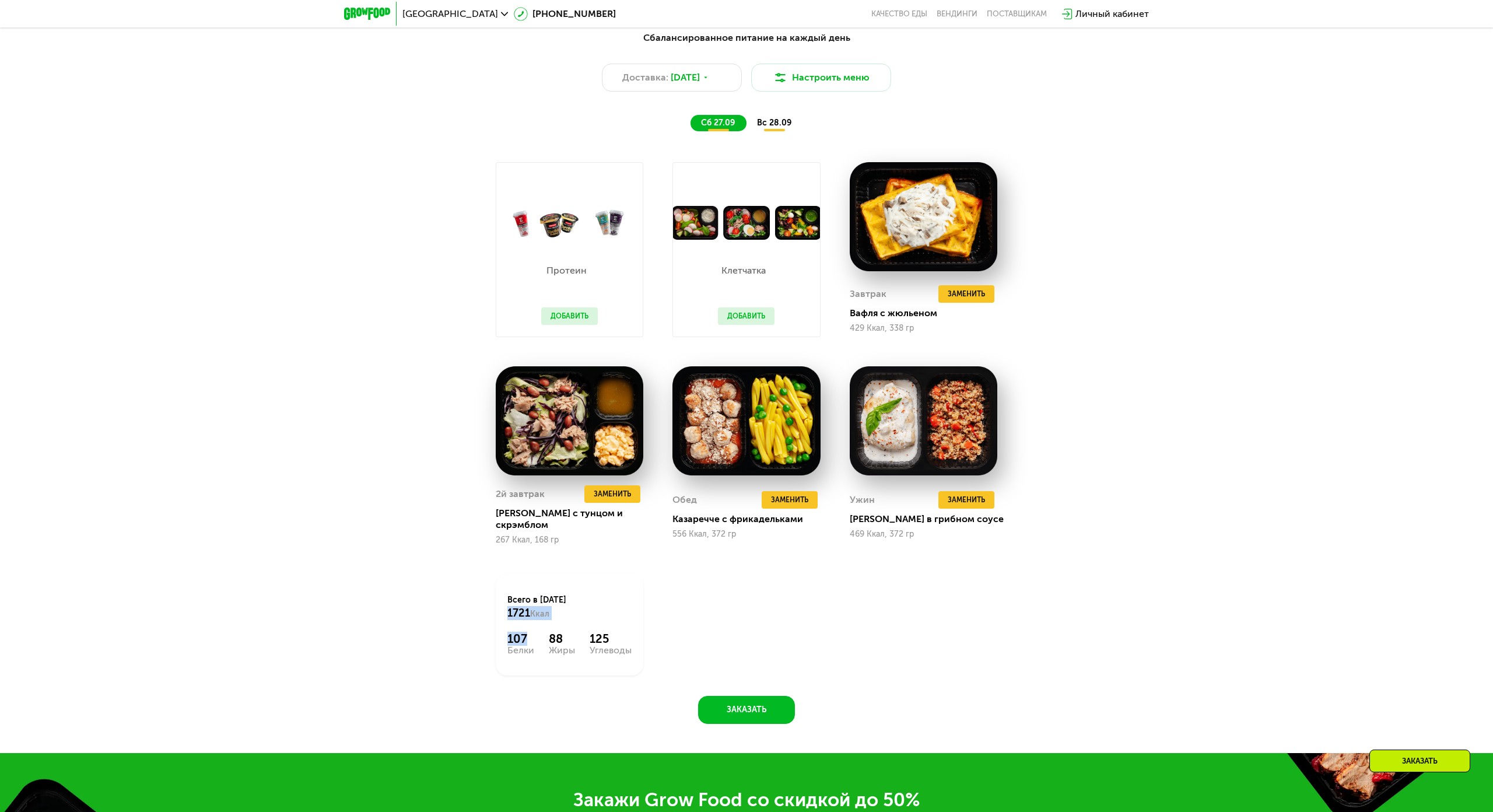
click at [501, 609] on div "Всего в [DATE] 1721 Ккал 107 Белки 88 Жиры 125 Углеводы" at bounding box center [570, 624] width 147 height 101
click at [559, 621] on div "Всего в [DATE] 1721 Ккал 107 Белки 88 Жиры 125 Углеводы" at bounding box center [570, 624] width 177 height 130
click at [580, 631] on div "107 Белки 88 Жиры 125 Углеводы" at bounding box center [569, 642] width 124 height 23
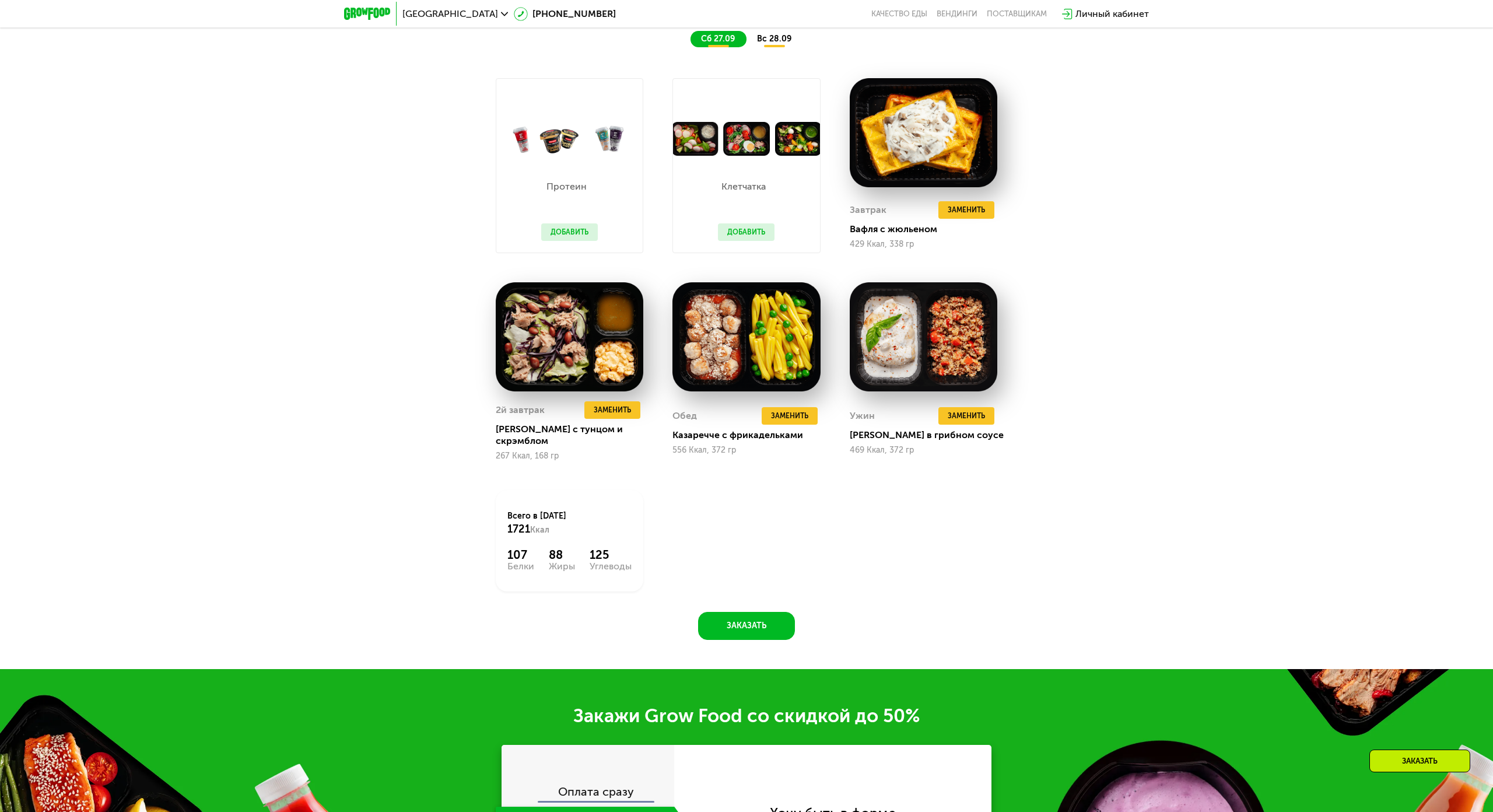
scroll to position [1628, 0]
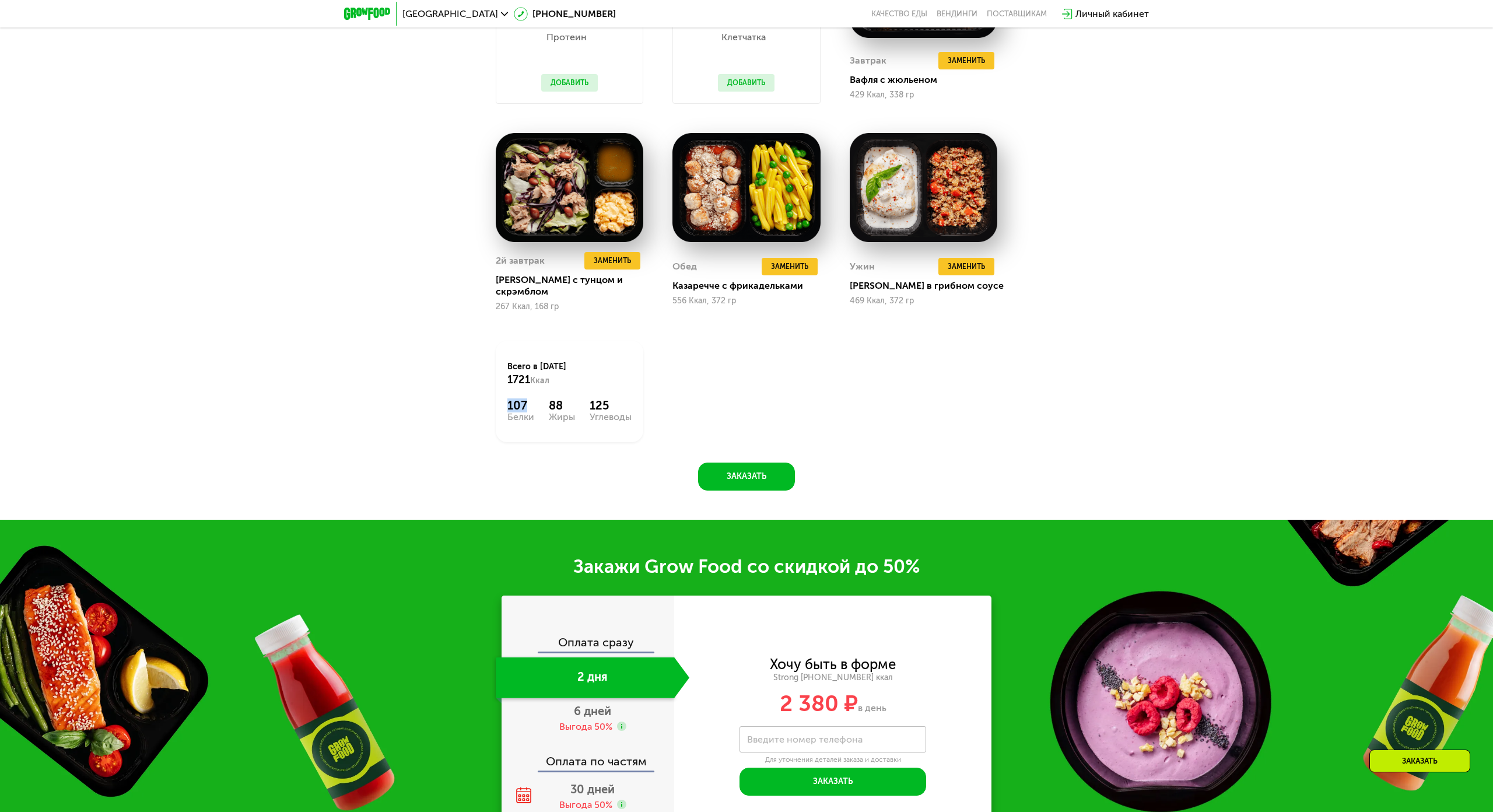
drag, startPoint x: 531, startPoint y: 395, endPoint x: 475, endPoint y: 383, distance: 57.3
click at [481, 383] on div "Всего в [DATE] 1721 Ккал 107 Белки 88 Жиры 125 Углеводы" at bounding box center [570, 391] width 177 height 130
click at [486, 399] on div "Всего в [DATE] 1721 Ккал 107 Белки 88 Жиры 125 Углеводы" at bounding box center [570, 391] width 177 height 130
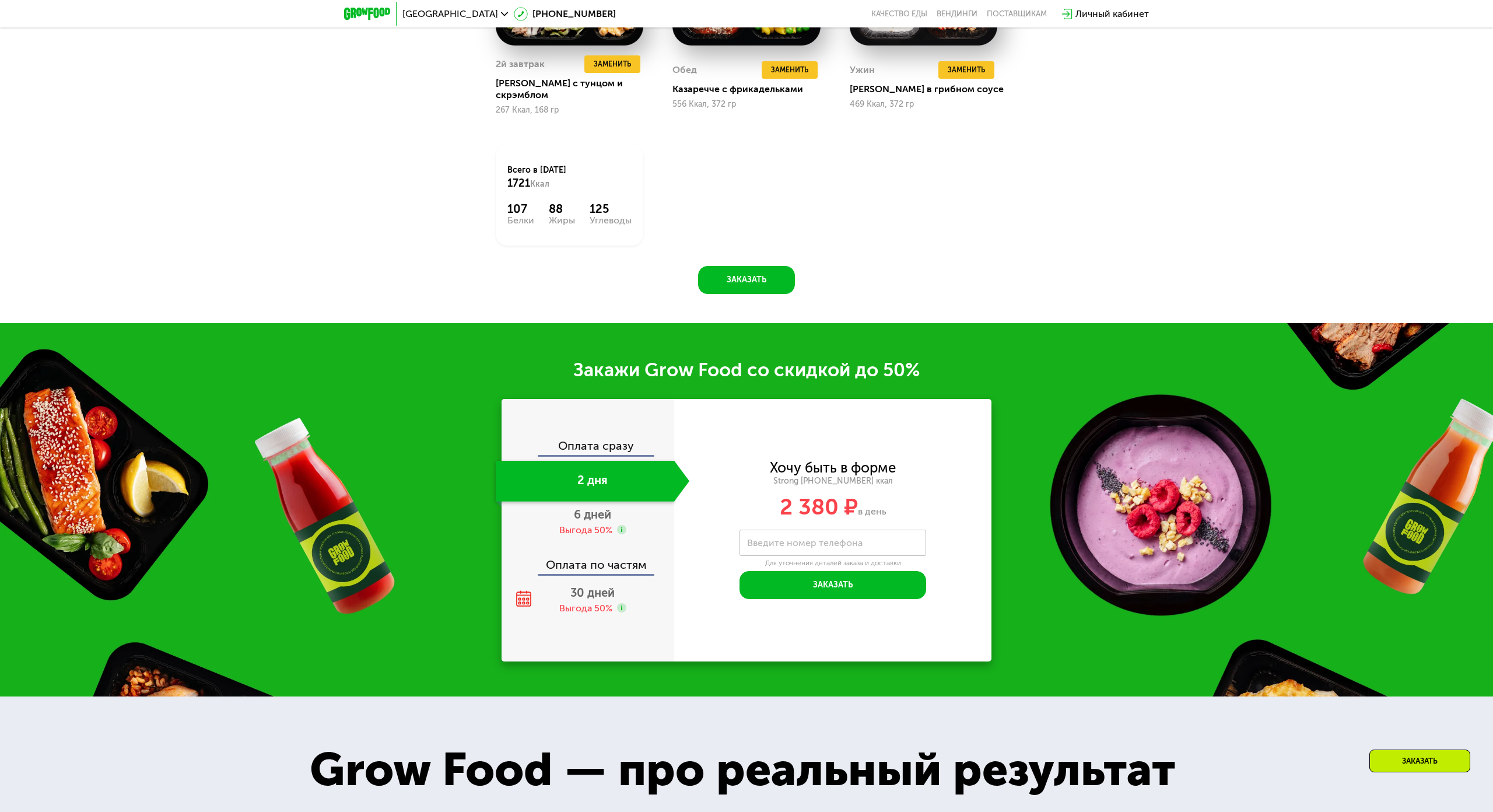
scroll to position [2095, 0]
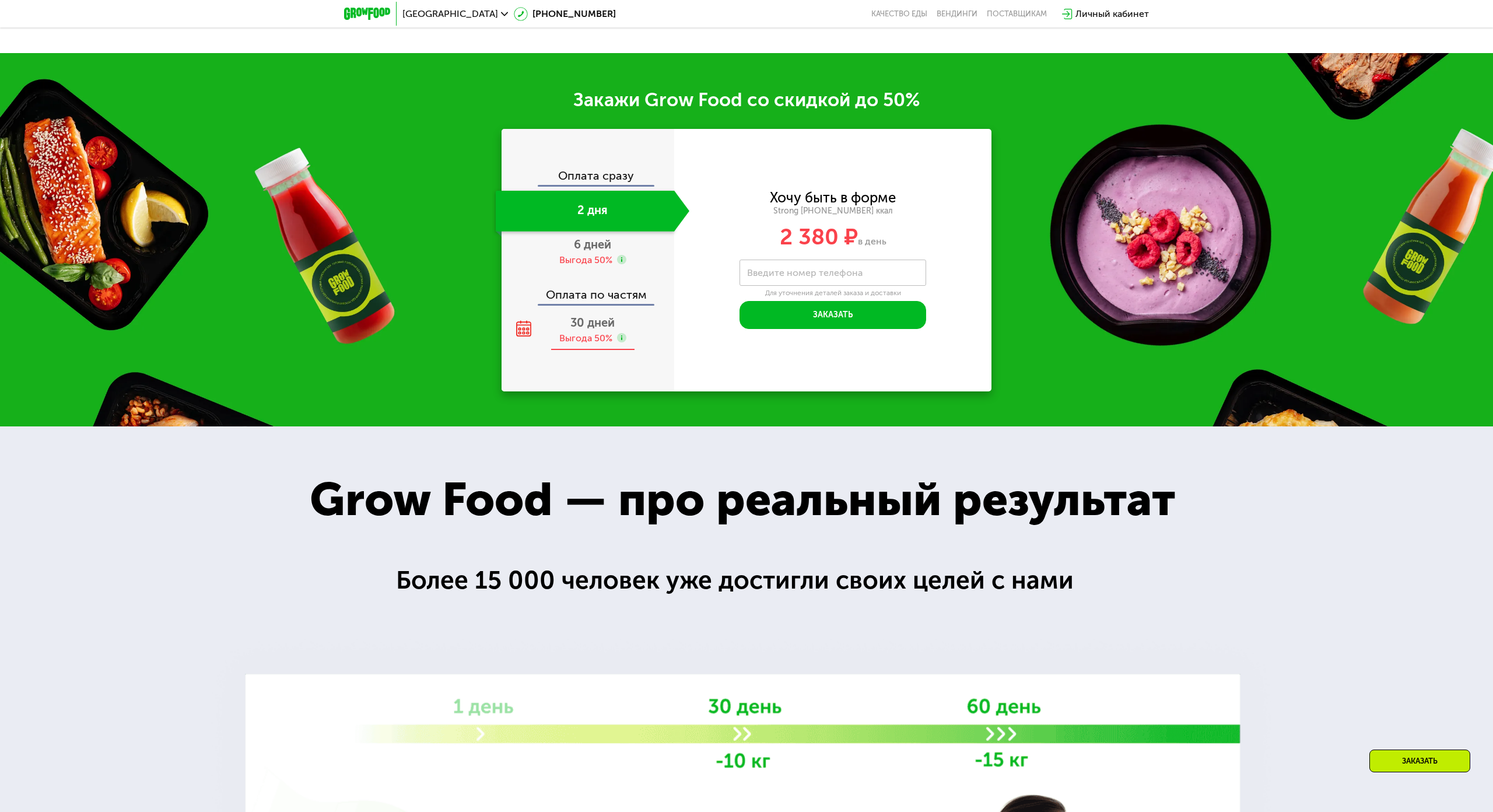
click at [617, 333] on use at bounding box center [621, 337] width 9 height 9
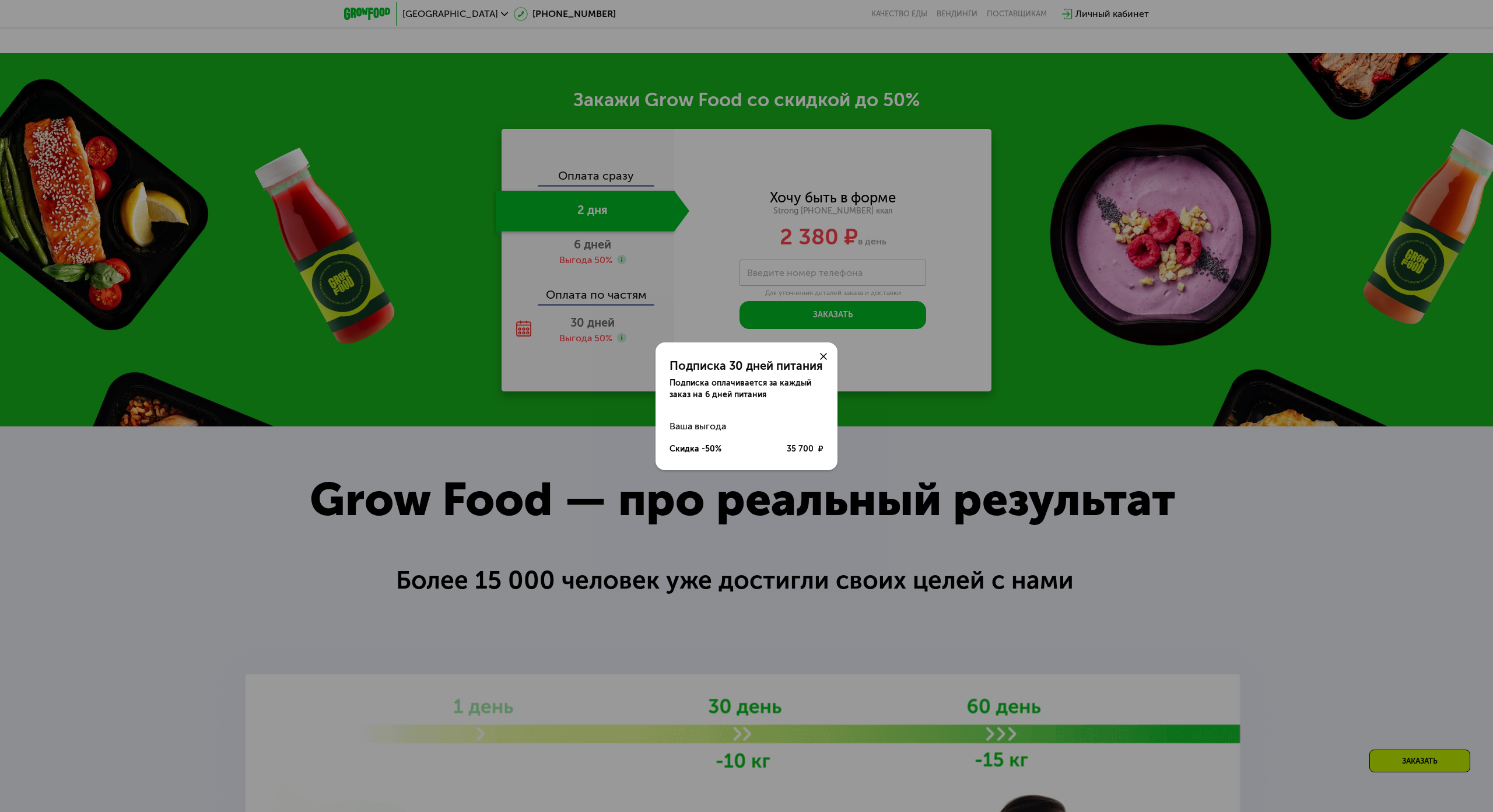
click at [820, 353] on icon at bounding box center [823, 356] width 7 height 7
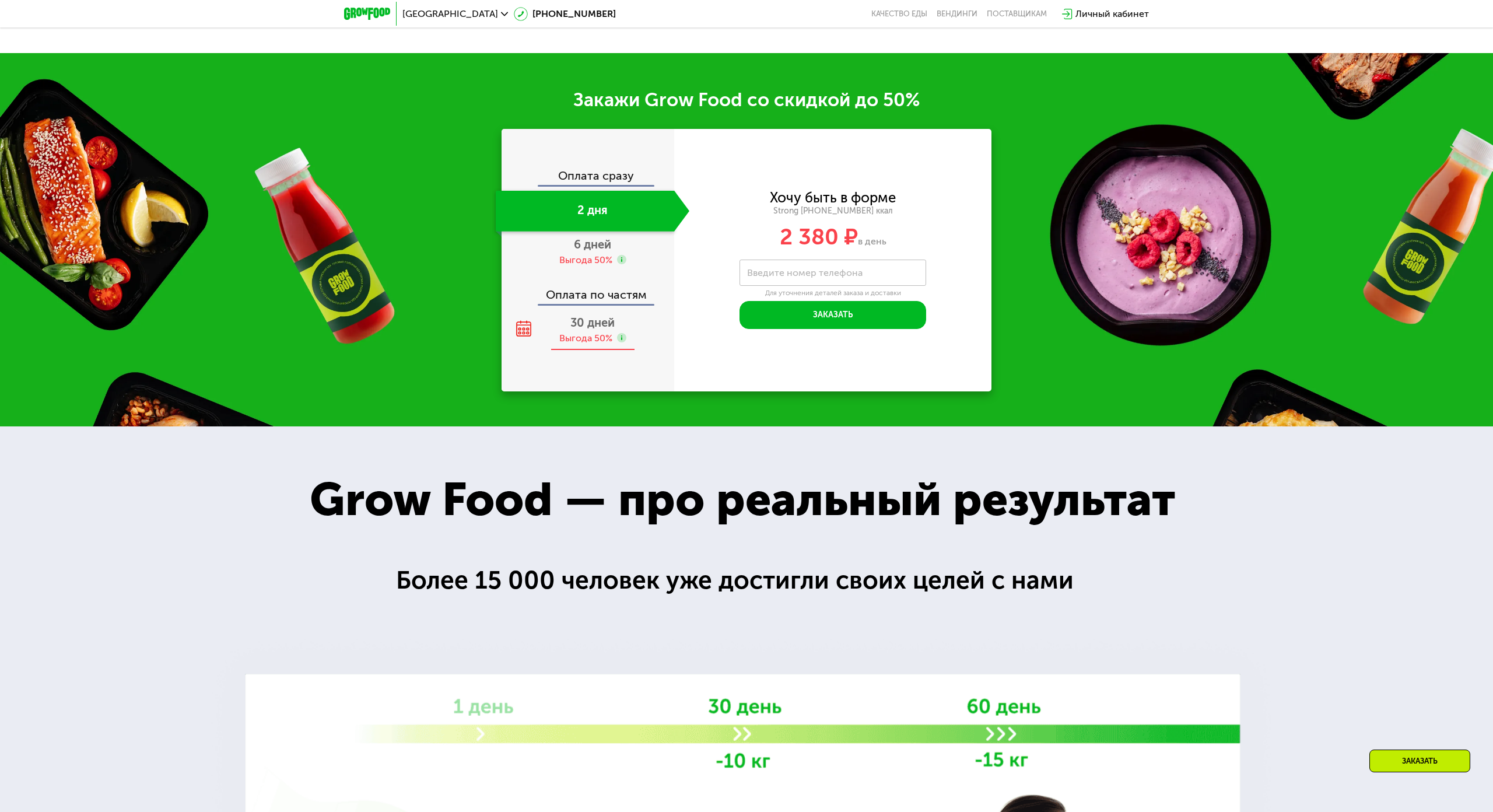
click at [595, 315] on span "30 дней" at bounding box center [592, 322] width 45 height 14
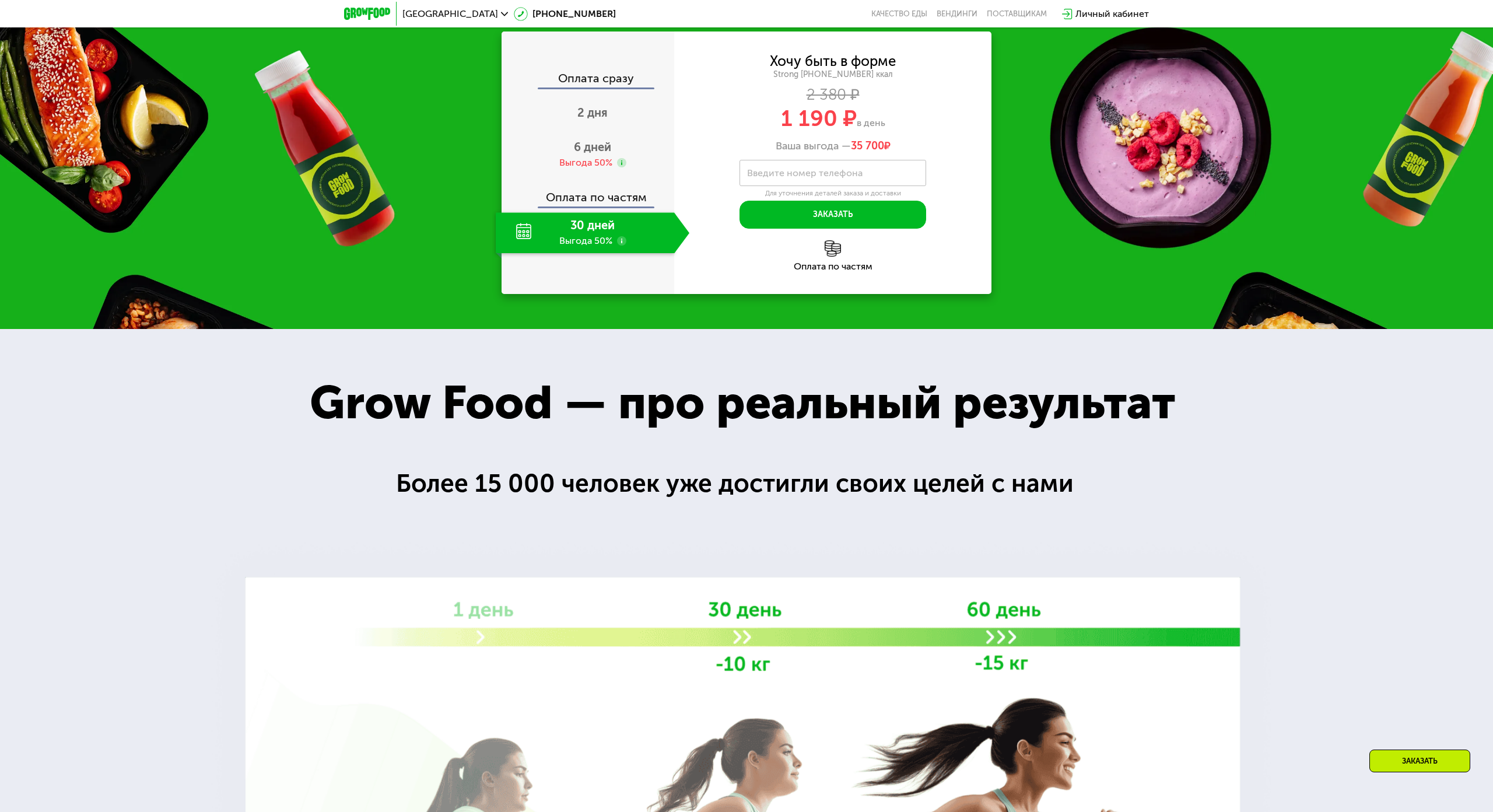
scroll to position [2009, 0]
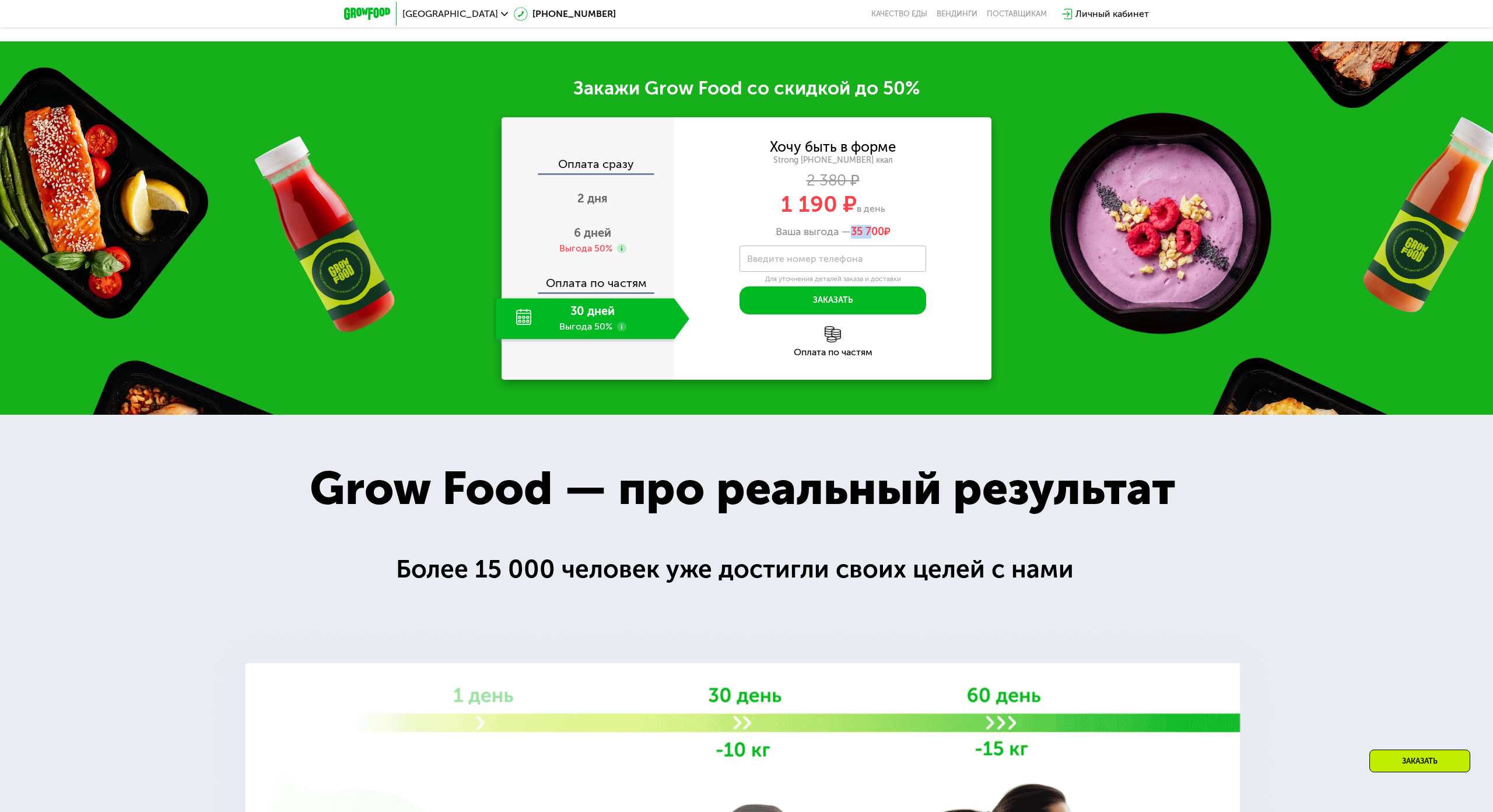
drag, startPoint x: 859, startPoint y: 230, endPoint x: 848, endPoint y: 230, distance: 11.0
click at [851, 230] on span "35 700" at bounding box center [867, 231] width 33 height 13
drag, startPoint x: 858, startPoint y: 231, endPoint x: 874, endPoint y: 231, distance: 16.0
click at [859, 231] on span "35 700" at bounding box center [867, 231] width 33 height 13
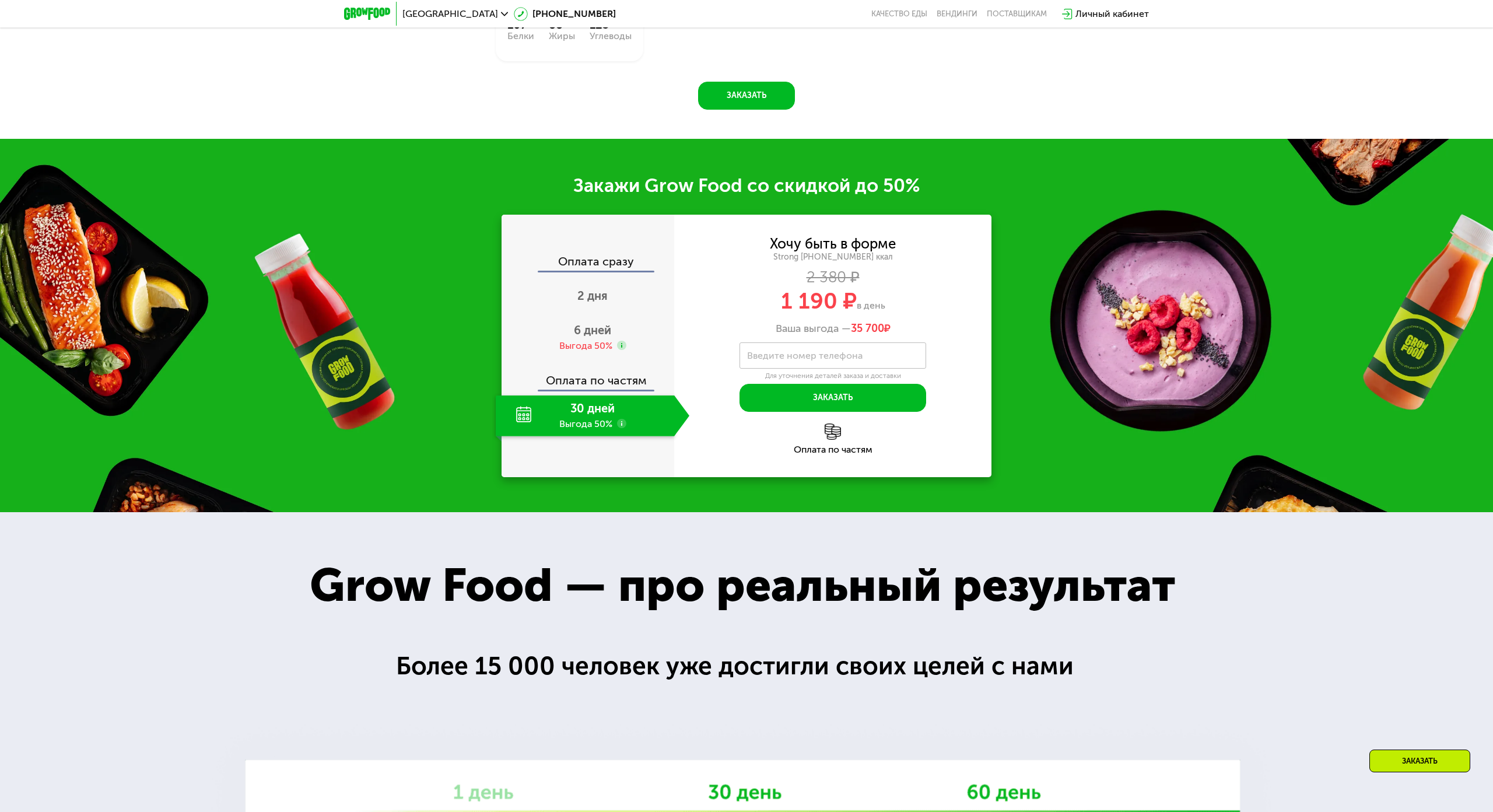
scroll to position [2095, 0]
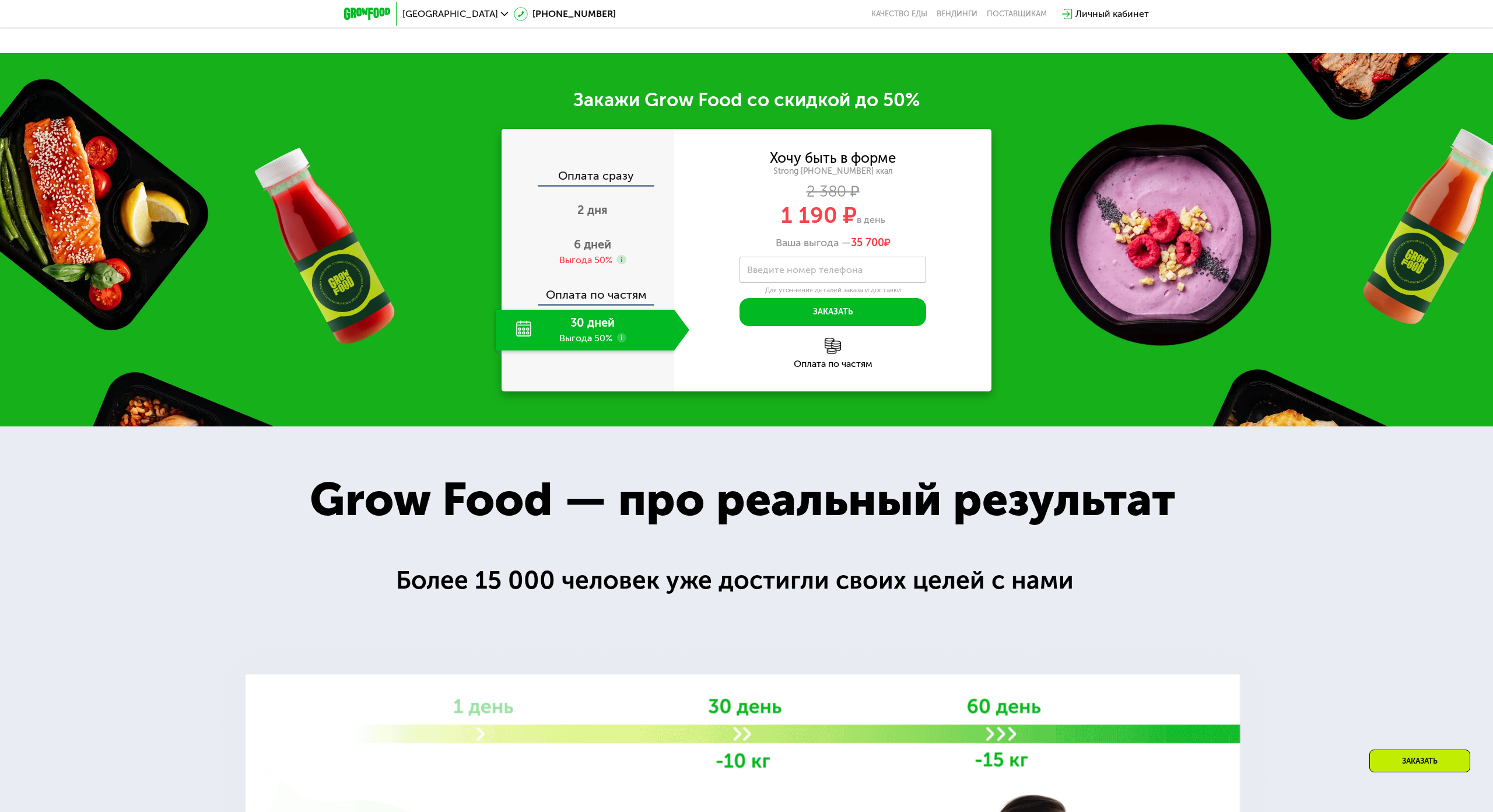
click at [874, 237] on span "35 700" at bounding box center [867, 243] width 33 height 13
drag, startPoint x: 858, startPoint y: 227, endPoint x: 887, endPoint y: 230, distance: 29.2
click at [887, 237] on span "35 700 ₽" at bounding box center [871, 243] width 40 height 13
drag, startPoint x: 603, startPoint y: 327, endPoint x: 594, endPoint y: 256, distance: 71.6
click at [633, 314] on div "30 дней Выгода 50%" at bounding box center [585, 330] width 179 height 41
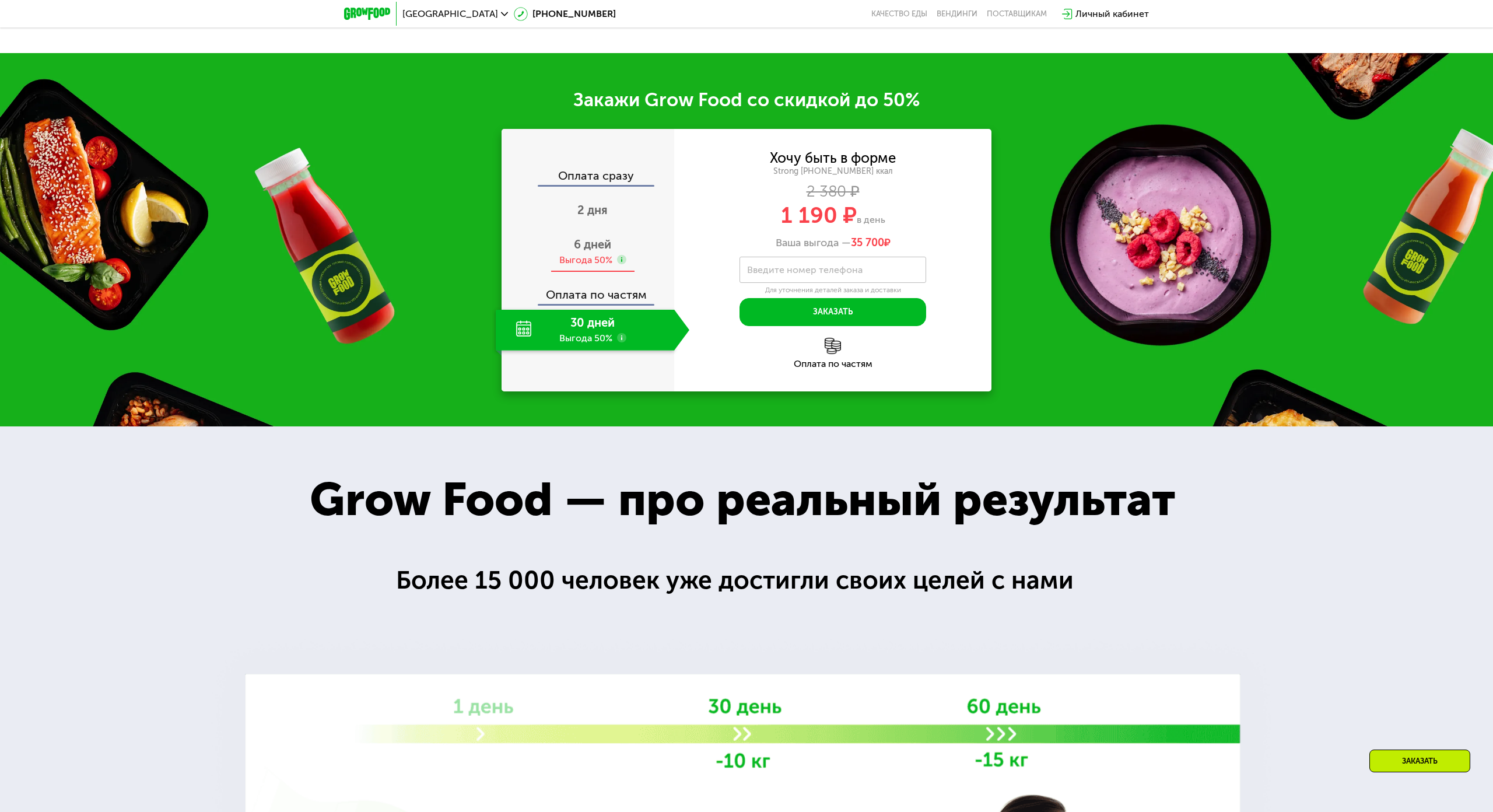
click at [581, 241] on div "6 дней Выгода 50%" at bounding box center [592, 251] width 194 height 41
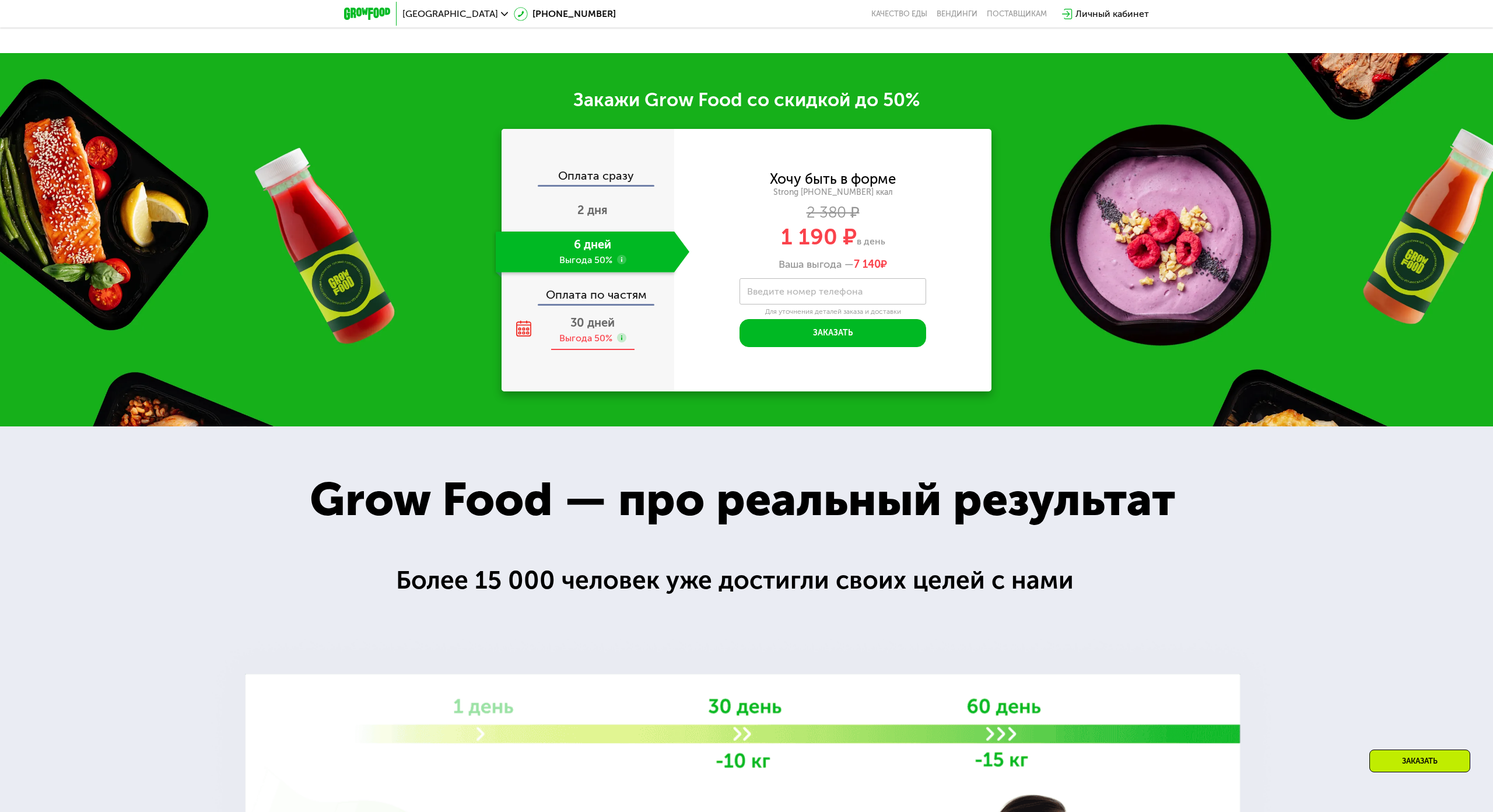
click at [576, 332] on div "Выгода 50%" at bounding box center [585, 338] width 53 height 13
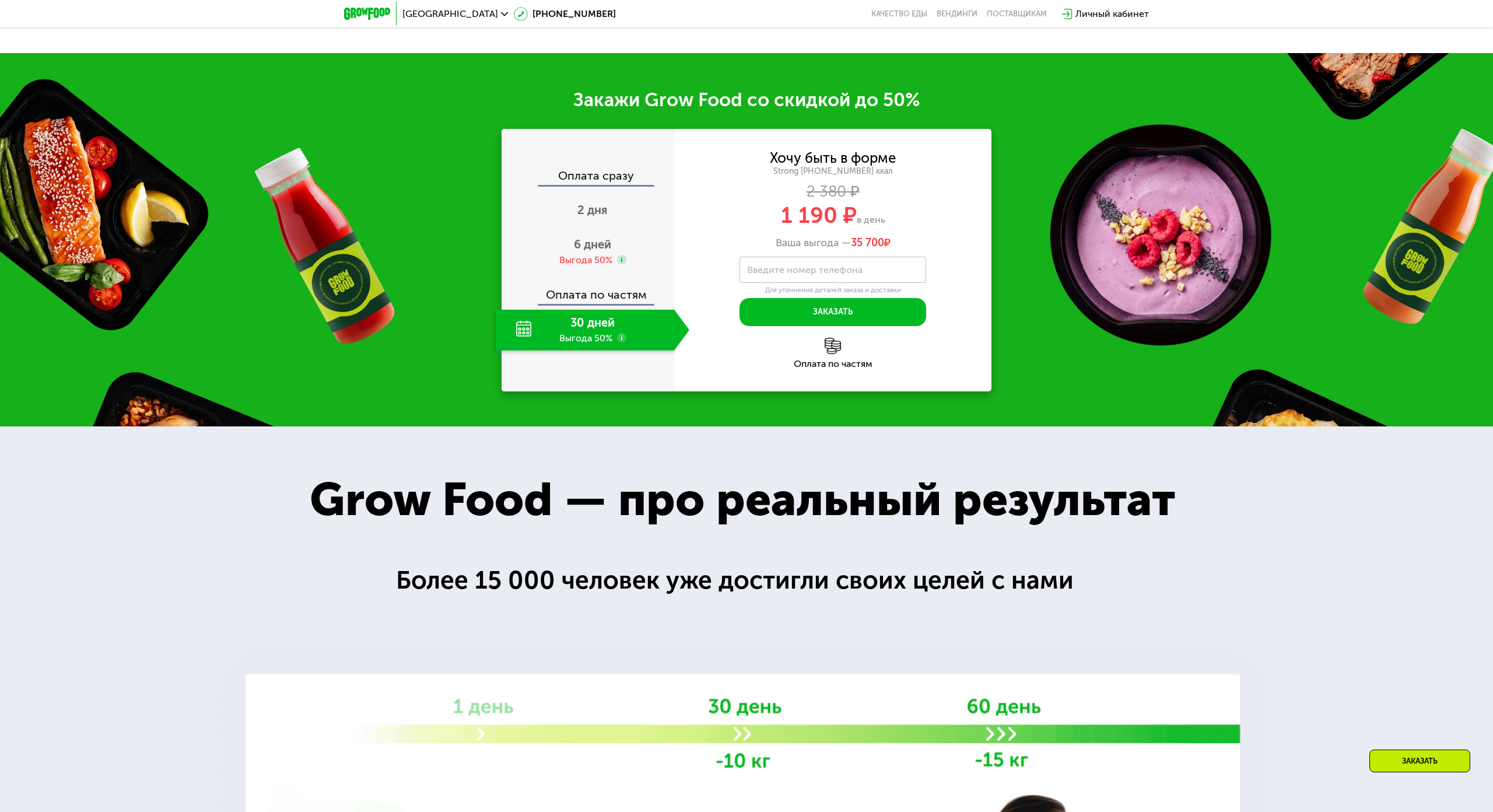
click at [617, 333] on use at bounding box center [621, 337] width 9 height 9
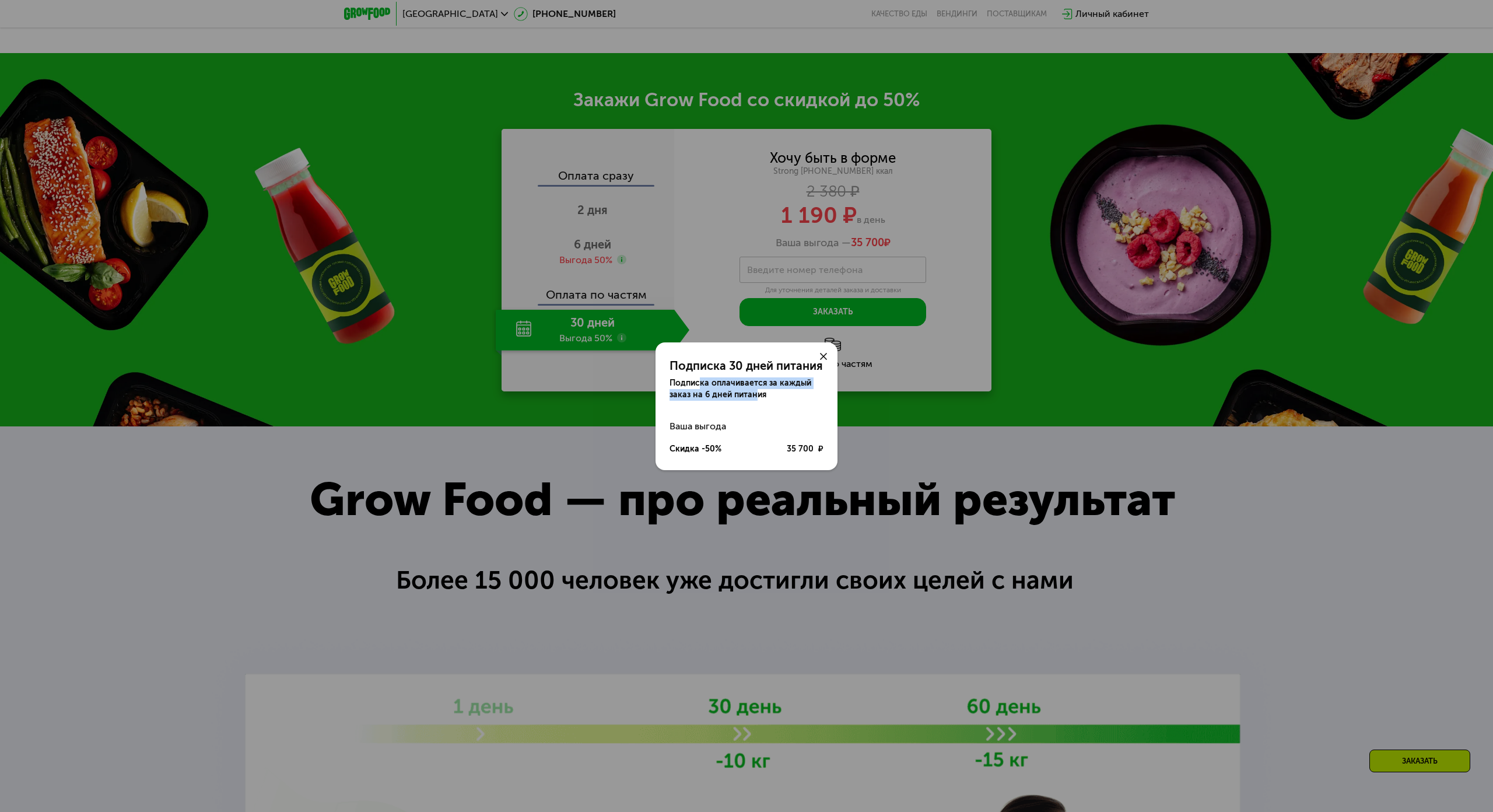
drag, startPoint x: 752, startPoint y: 366, endPoint x: 713, endPoint y: 364, distance: 39.1
click at [695, 378] on div "Подписка оплачивается за каждый заказ на 6 дней питания" at bounding box center [746, 389] width 154 height 23
click at [746, 378] on div "Подписка оплачивается за каждый заказ на 6 дней питания" at bounding box center [746, 389] width 154 height 23
click at [821, 353] on use at bounding box center [823, 356] width 7 height 7
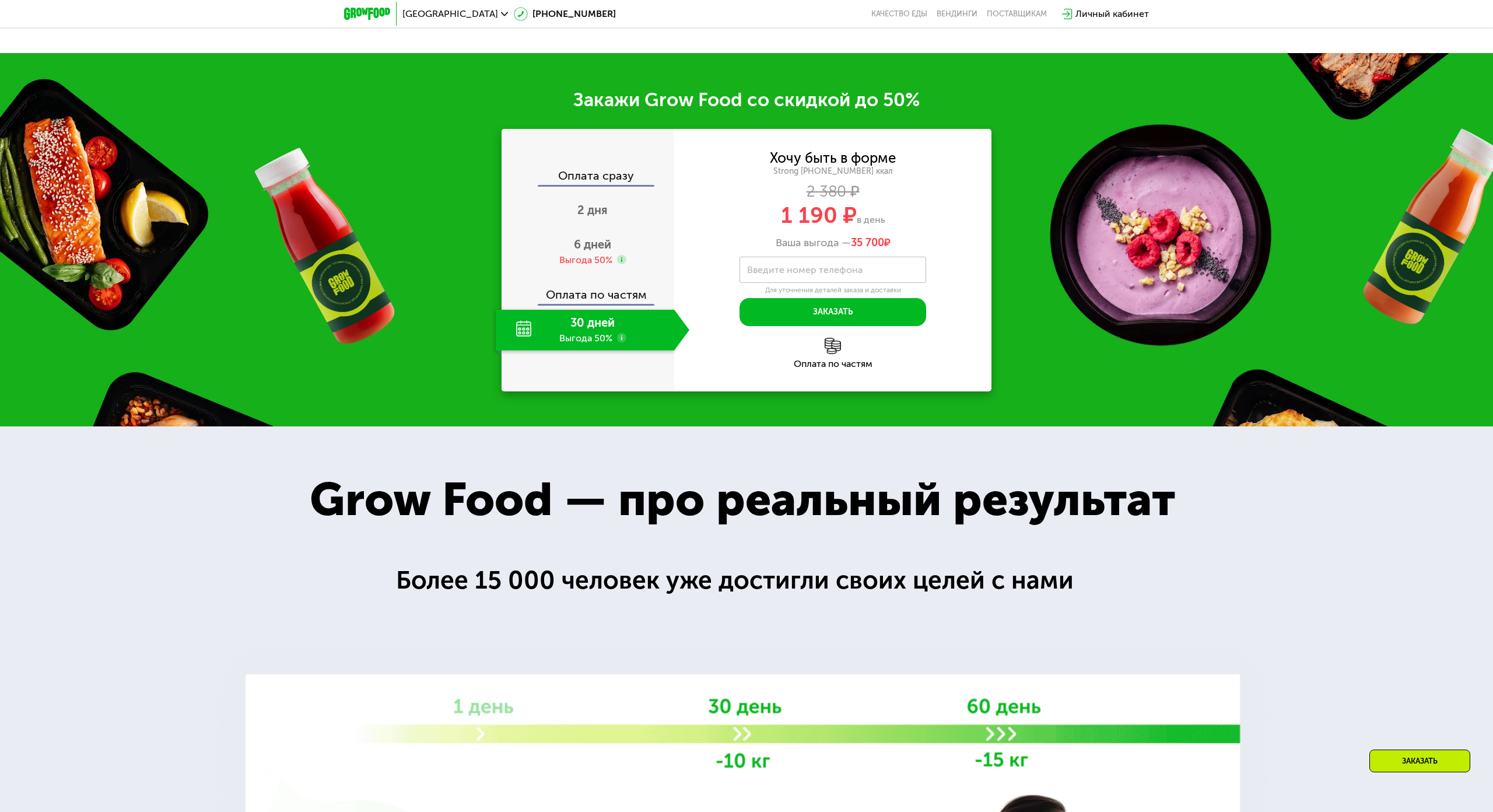
click at [655, 351] on div "Оплата сразу 2 дня 6 дней Выгода 50% Оплата по частям 30 дней Выгода 50%" at bounding box center [588, 260] width 173 height 262
